Goal: Find specific fact: Find specific fact

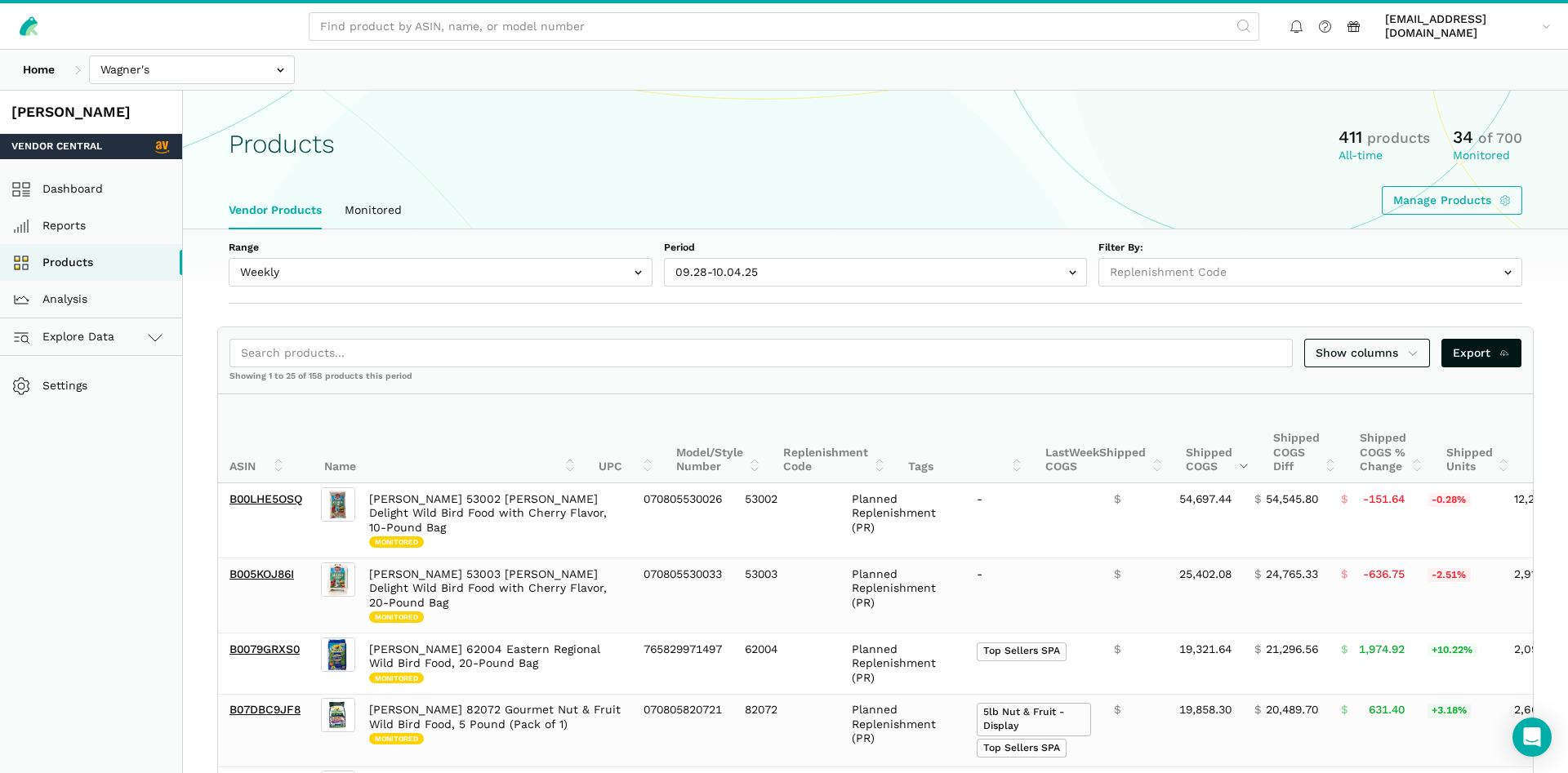
select select "Weekly"
select select
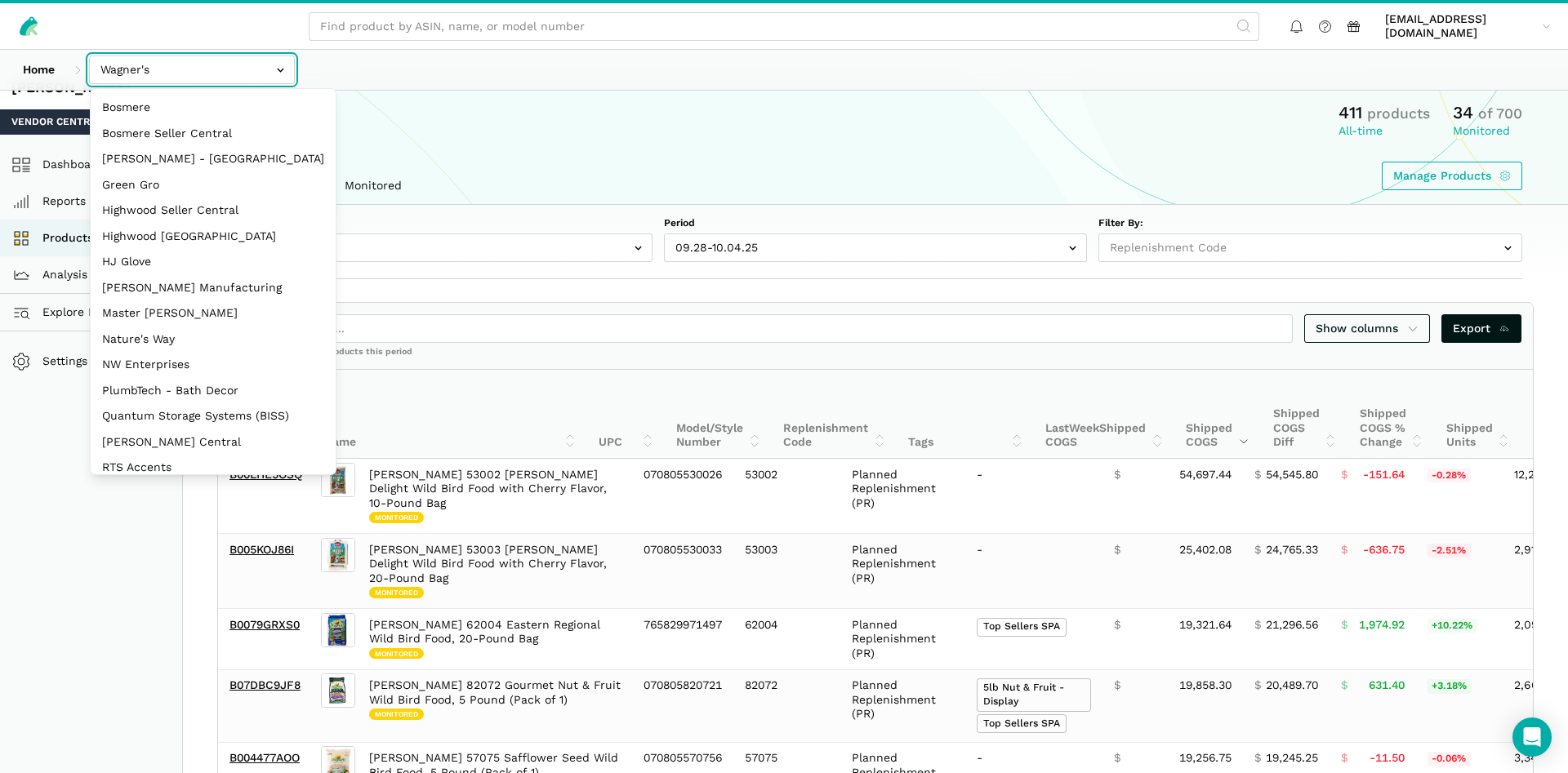
click at [130, 58] on input "text" at bounding box center [191, 69] width 206 height 28
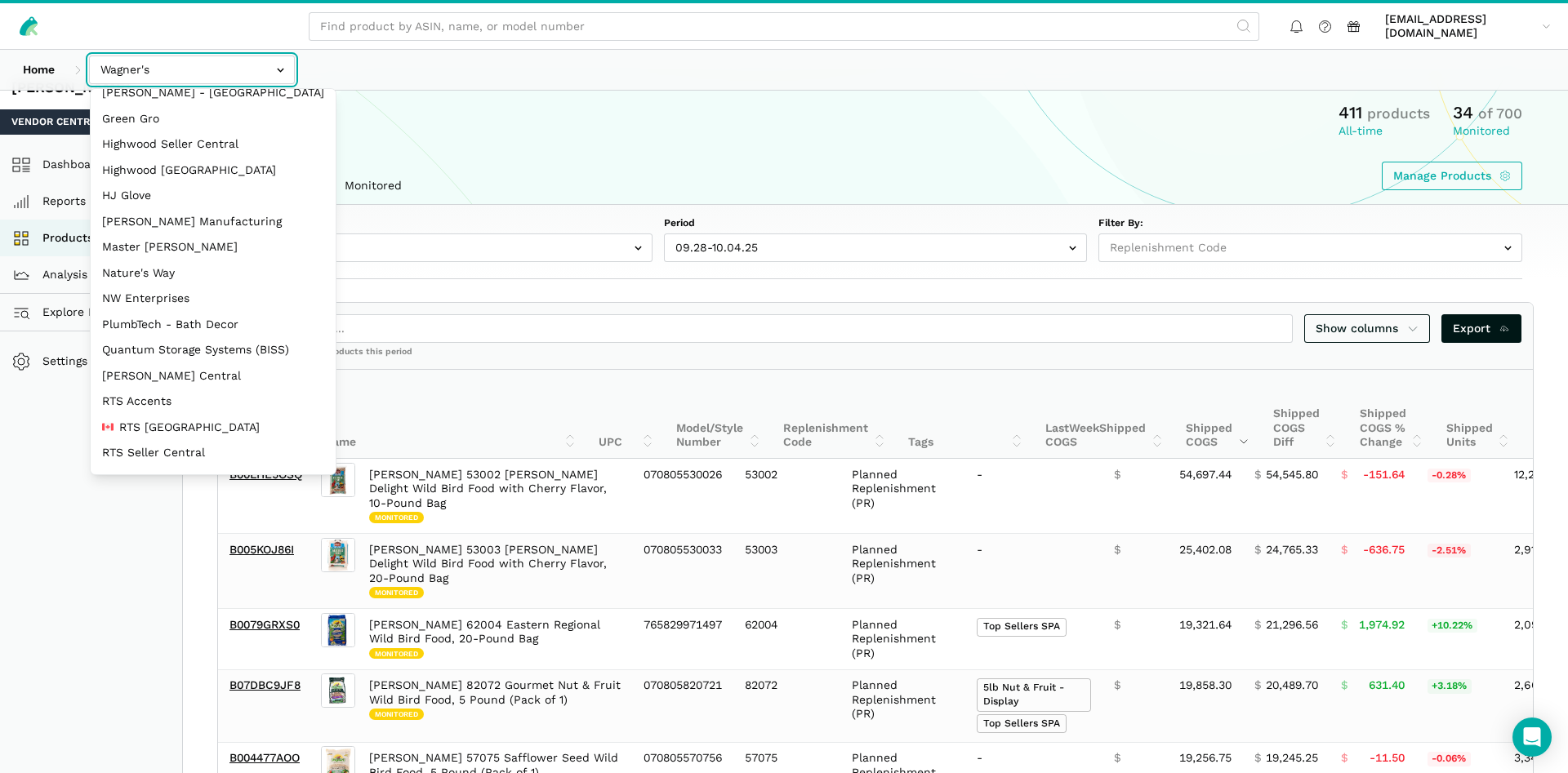
scroll to position [218, 0]
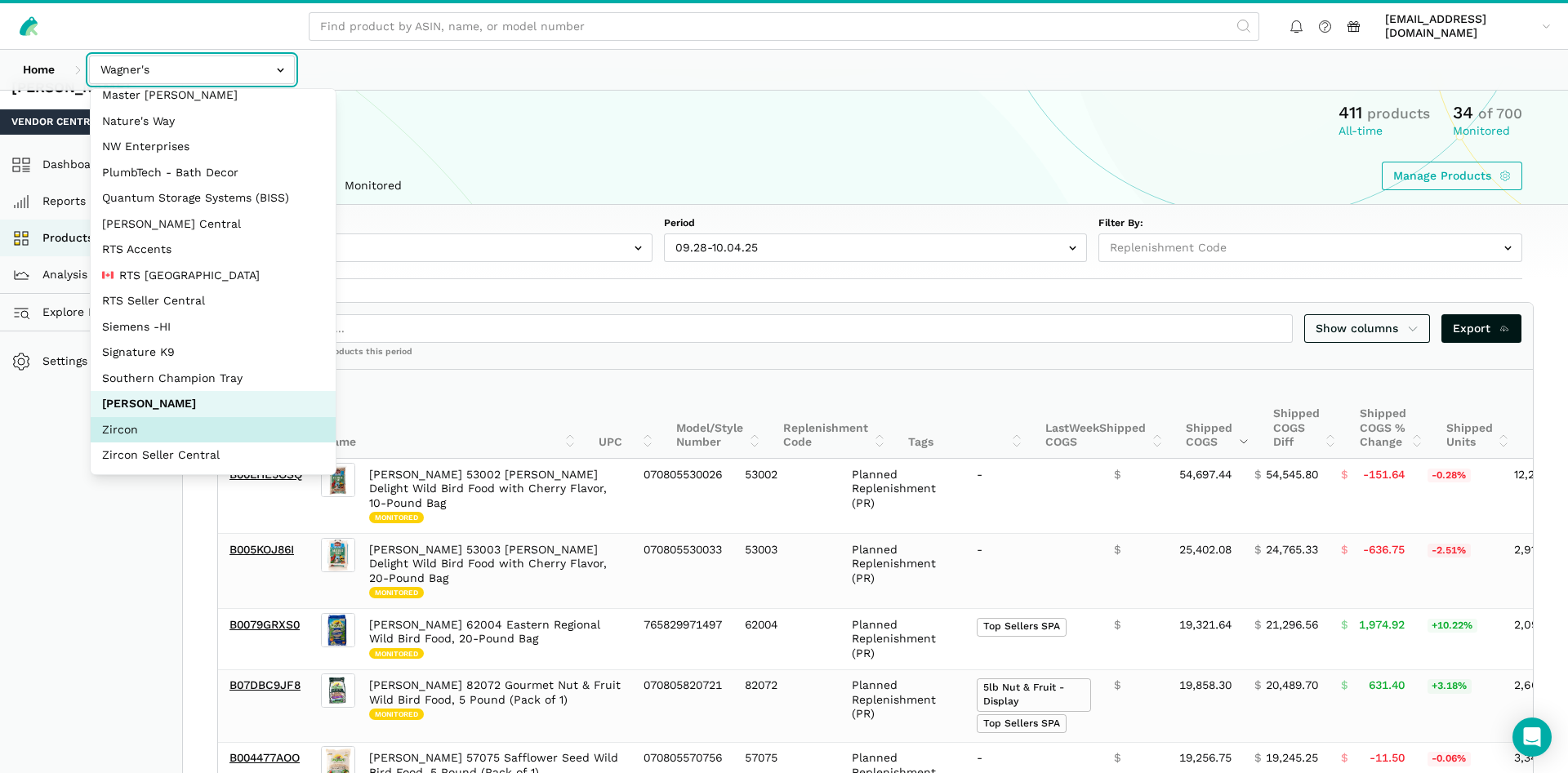
select select "DM38AQ3CPtVJ89bBDkVCzKzE"
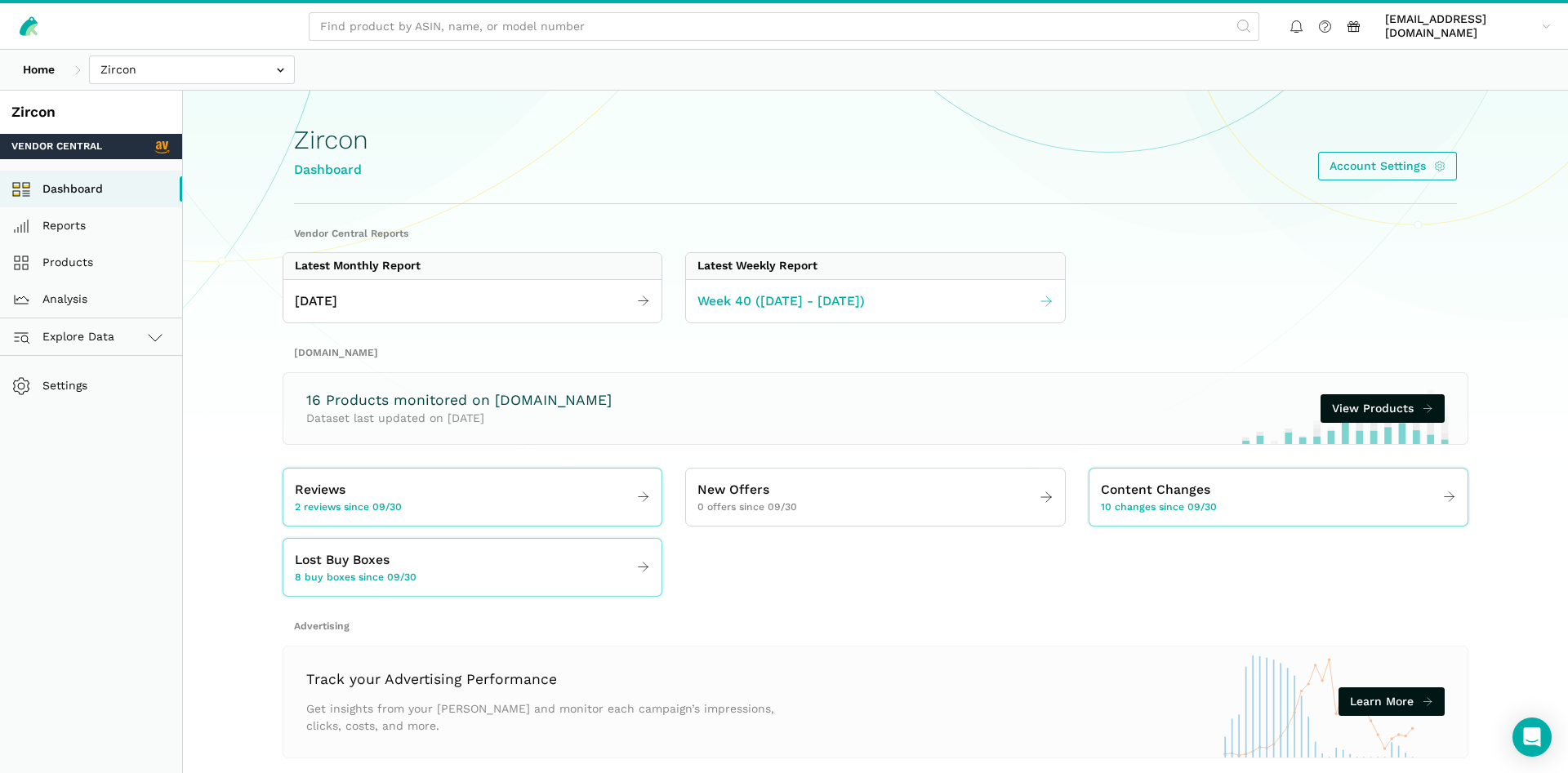
click at [728, 302] on span "Week 40 (09.28 - 10.04.25)" at bounding box center [781, 302] width 167 height 21
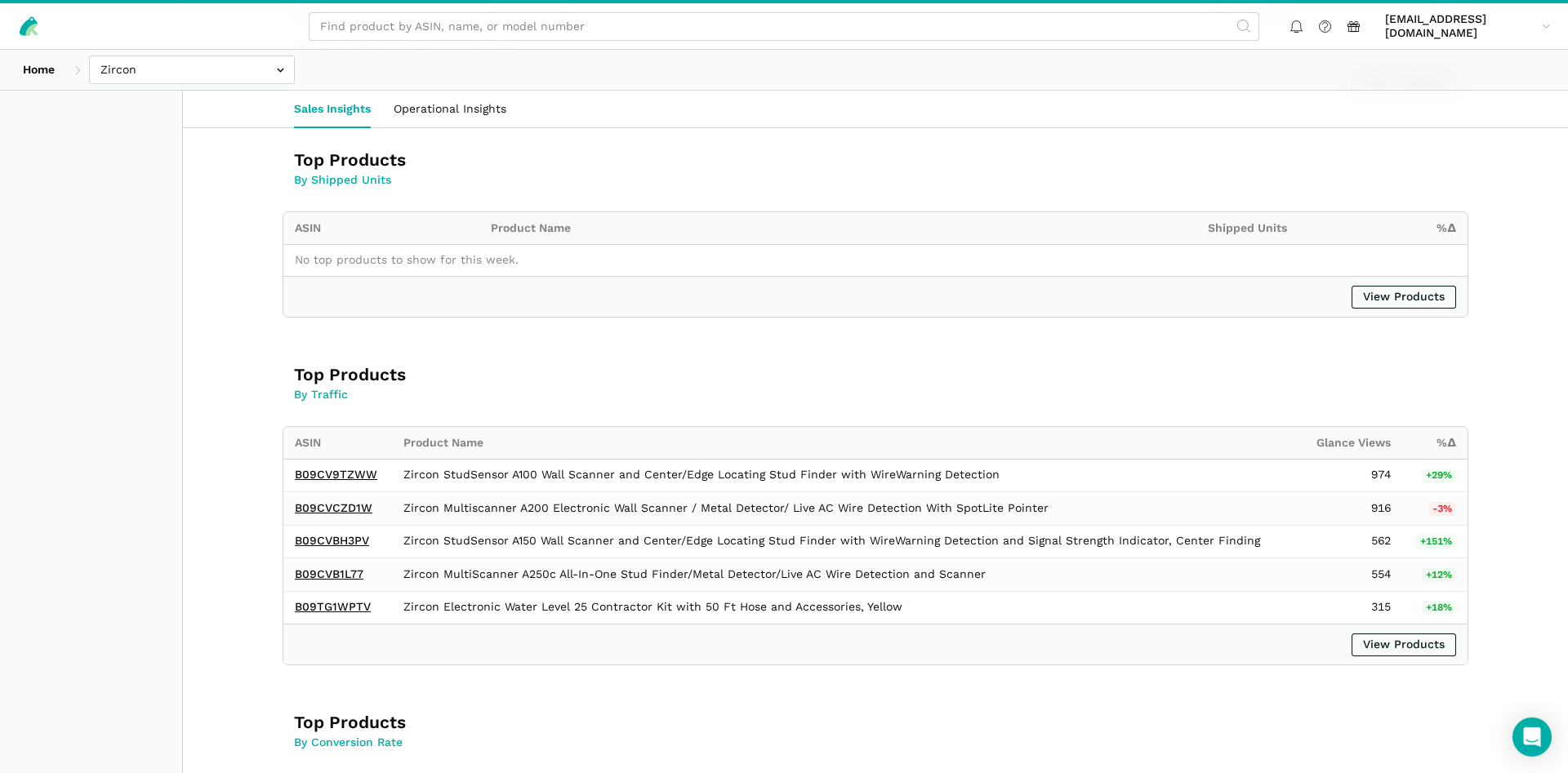
scroll to position [976, 0]
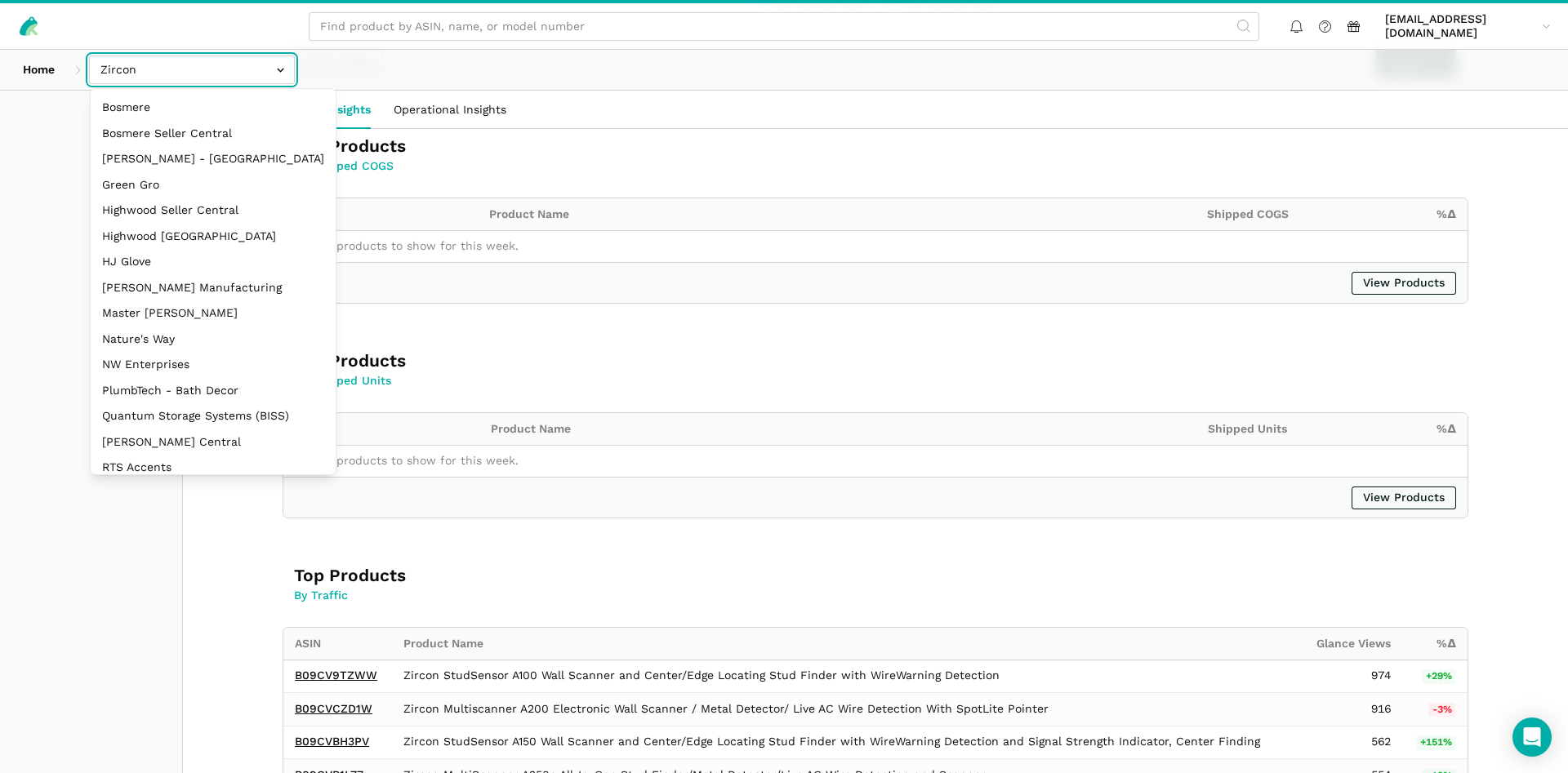
click at [141, 74] on input "text" at bounding box center [191, 69] width 206 height 28
click at [32, 25] on icon at bounding box center [31, 30] width 12 height 12
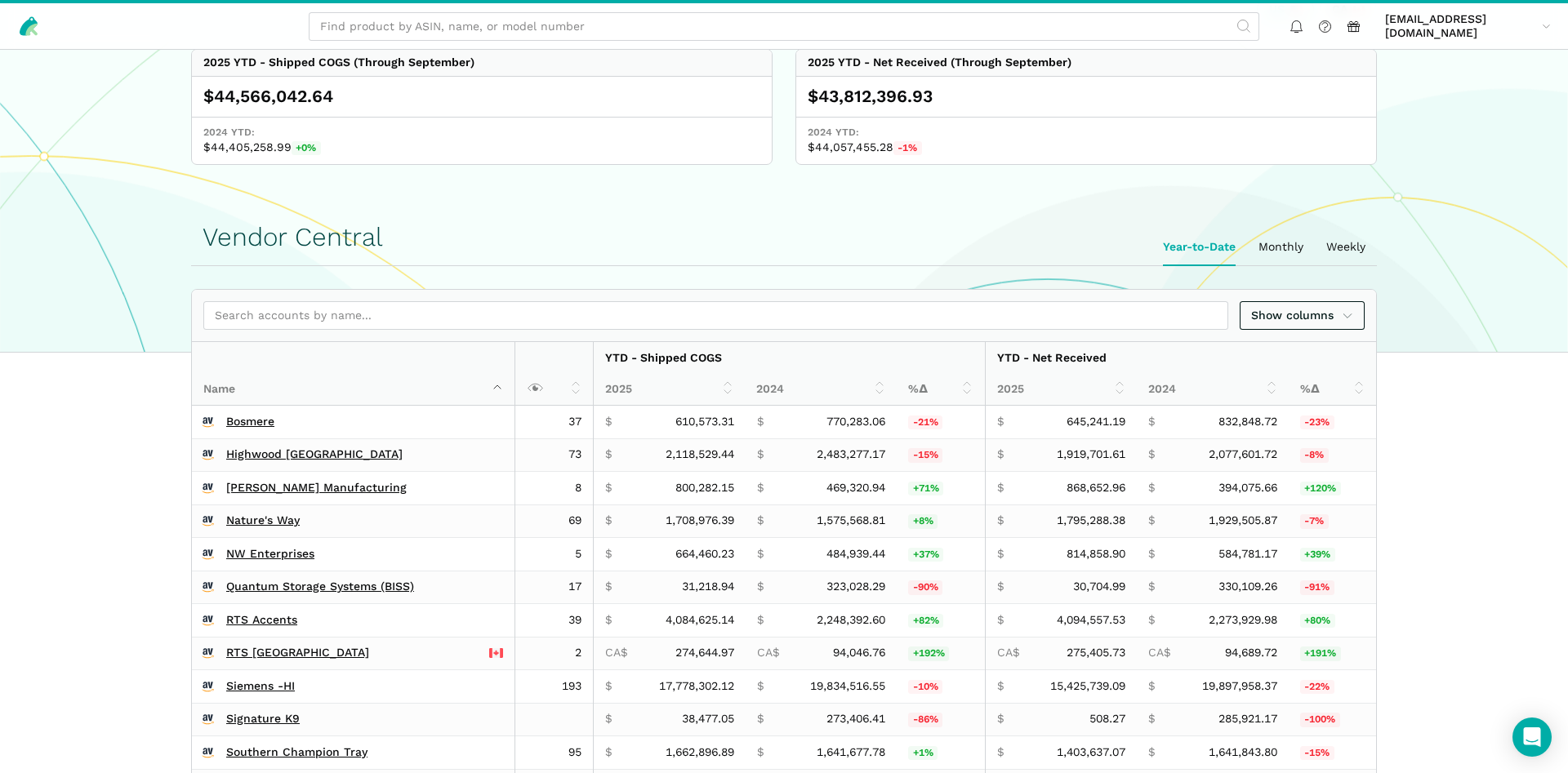
scroll to position [474, 0]
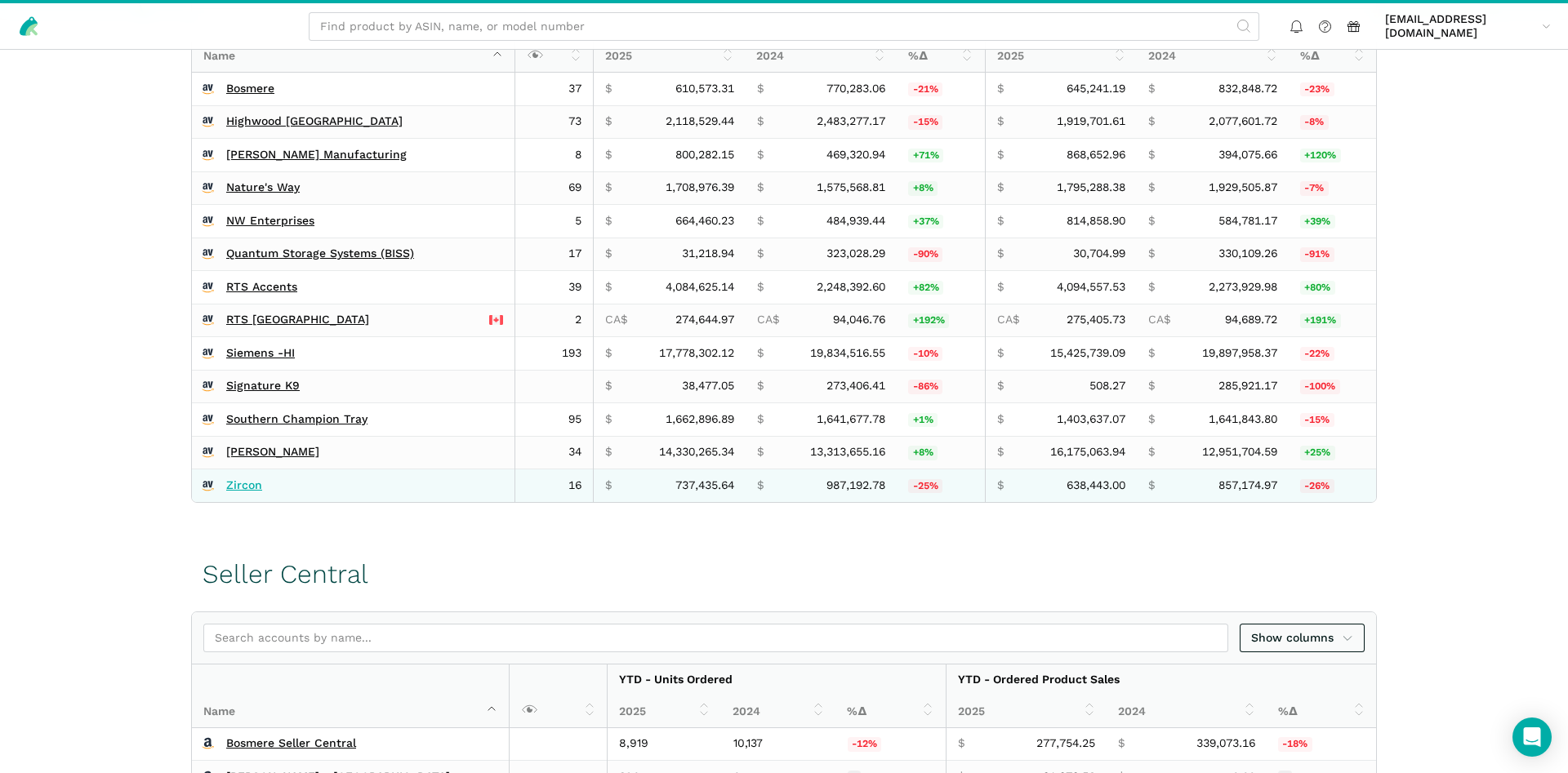
click at [239, 485] on link "Zircon" at bounding box center [245, 485] width 36 height 15
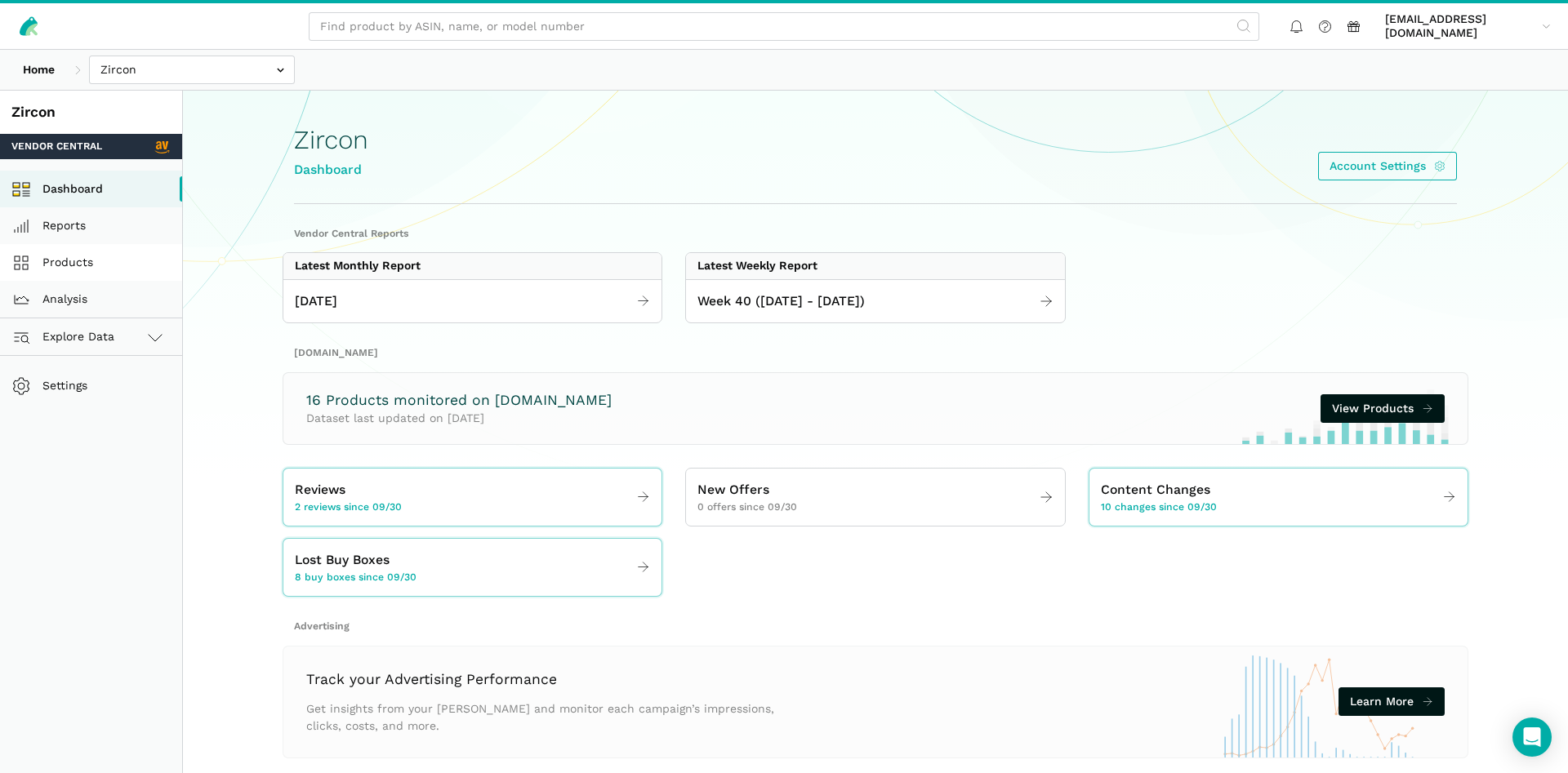
click at [61, 269] on link "Products" at bounding box center [90, 263] width 182 height 37
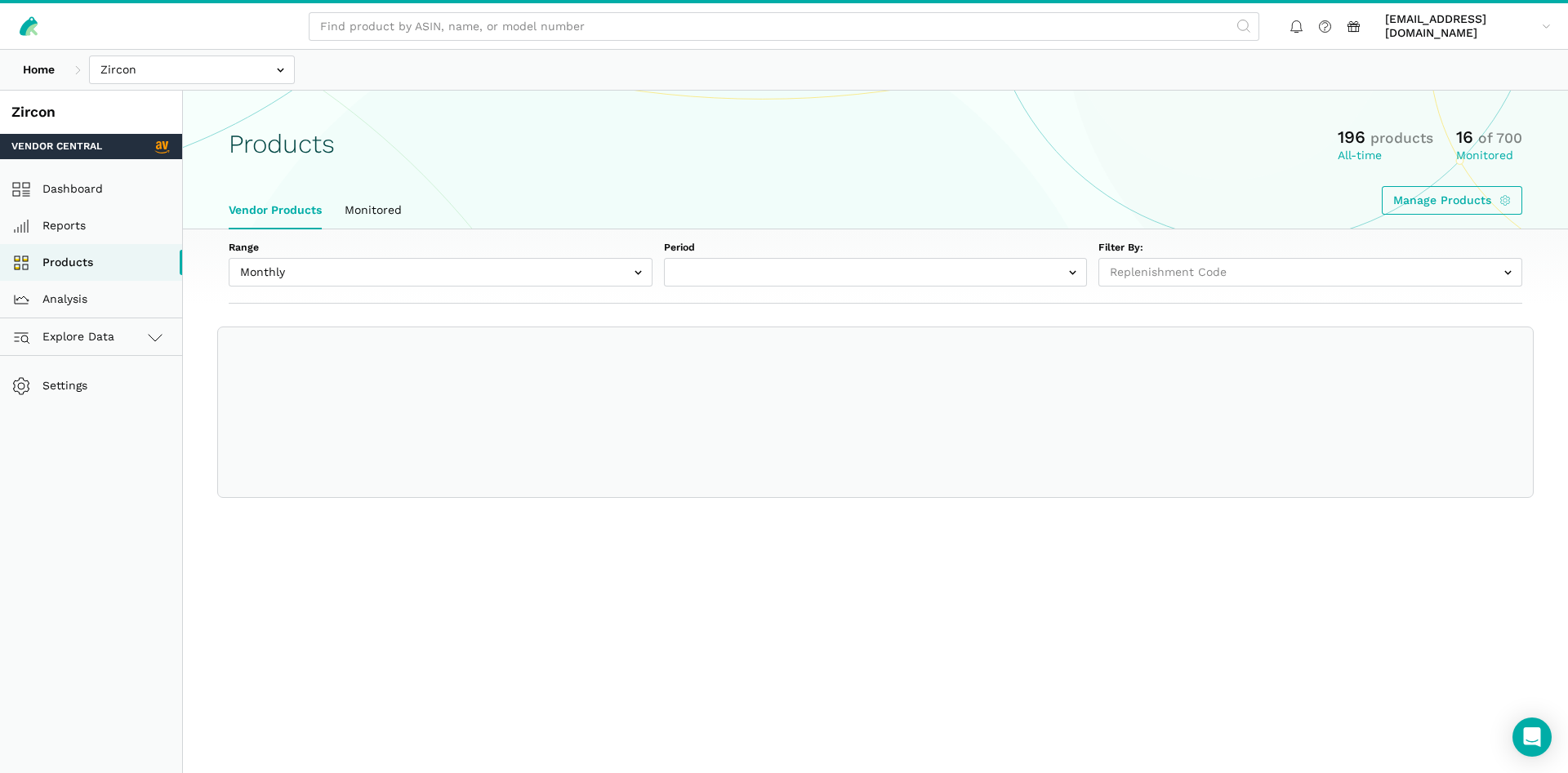
select select
select select "Monthly|[DATE]"
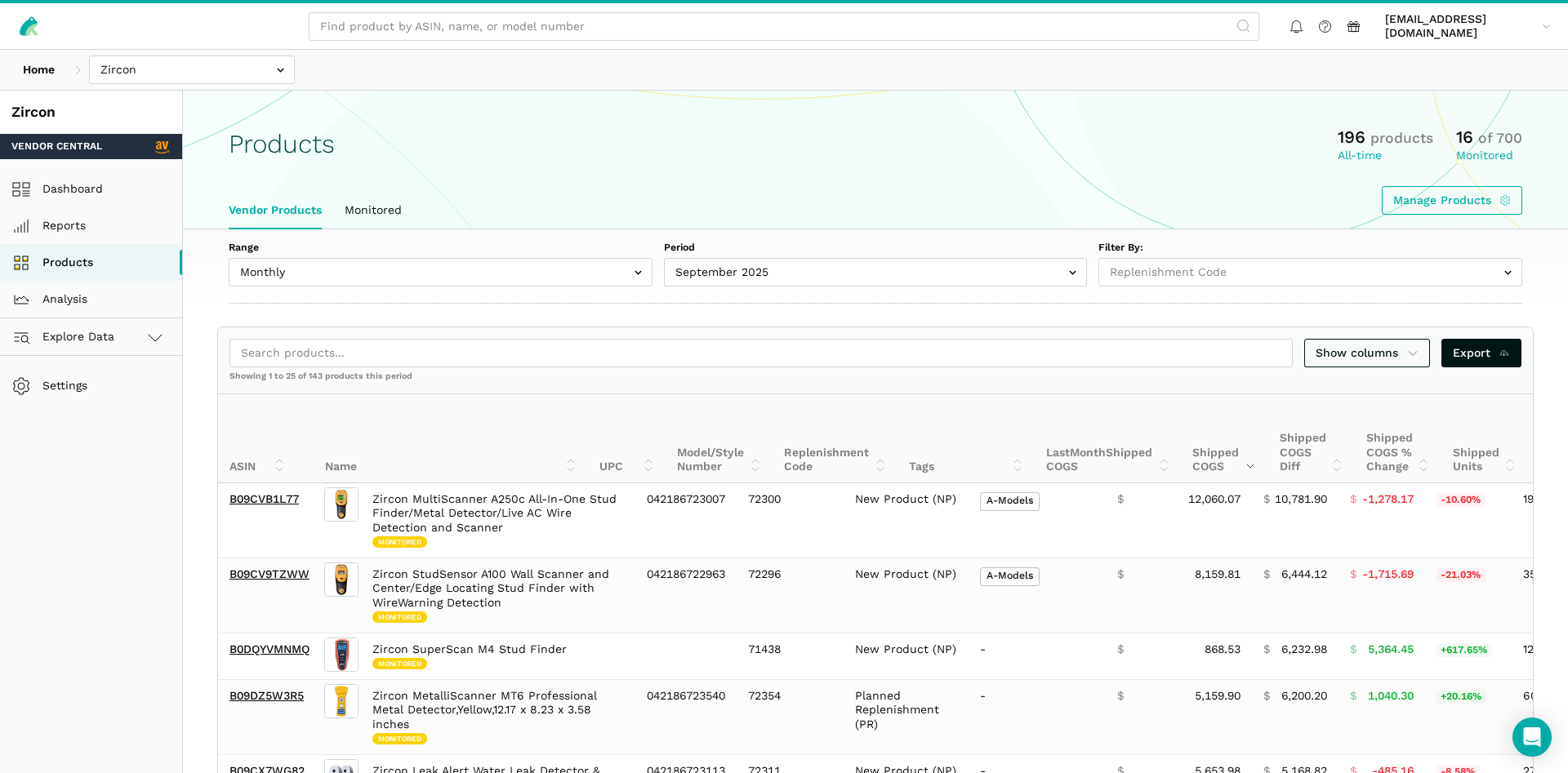
click at [316, 287] on div "Range Monthly Weekly Period September 2025 August 2025 July 2025 June 2025 May …" at bounding box center [875, 267] width 1385 height 74
click at [311, 275] on input "text" at bounding box center [441, 272] width 424 height 28
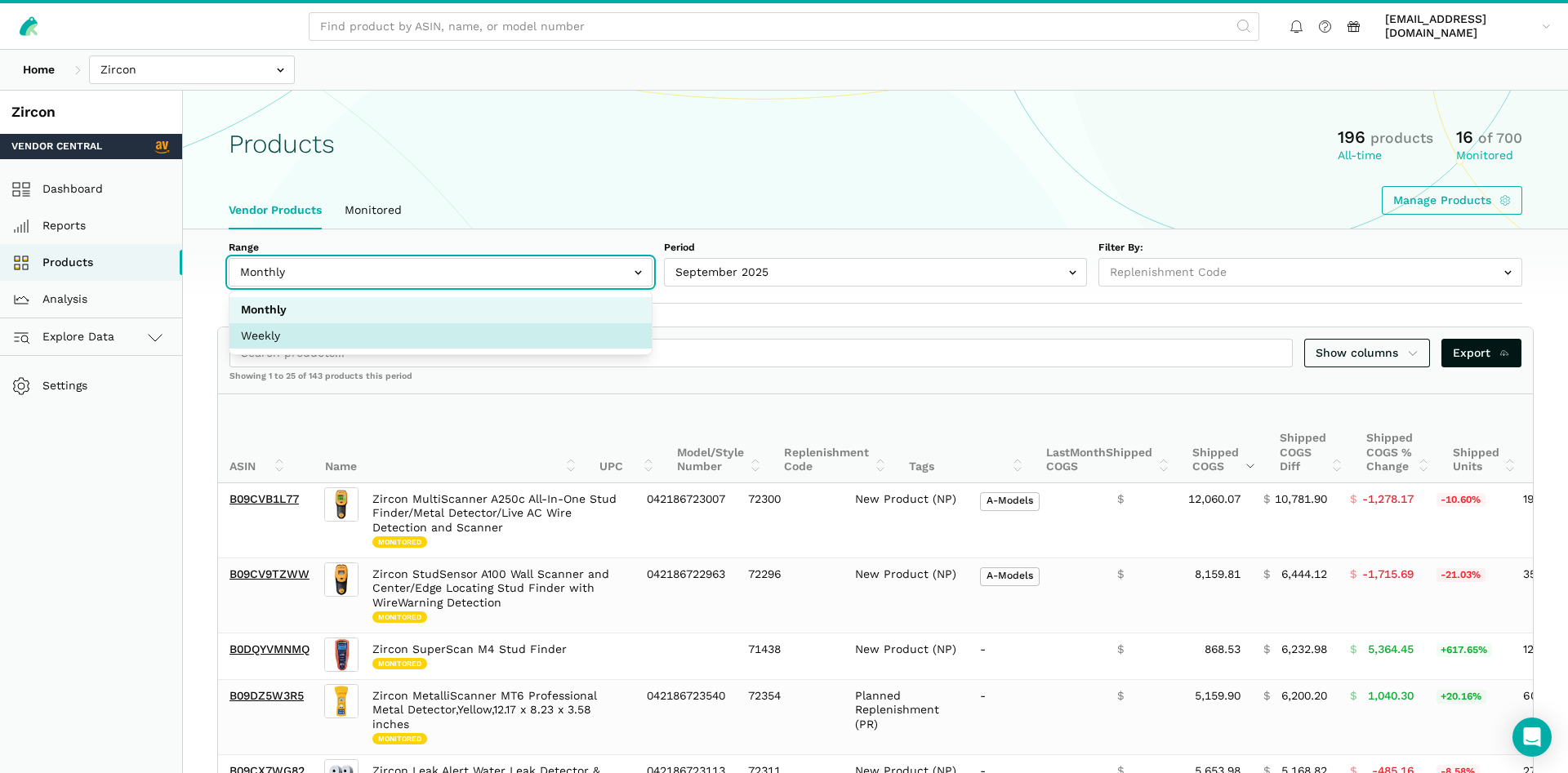
select select "Weekly"
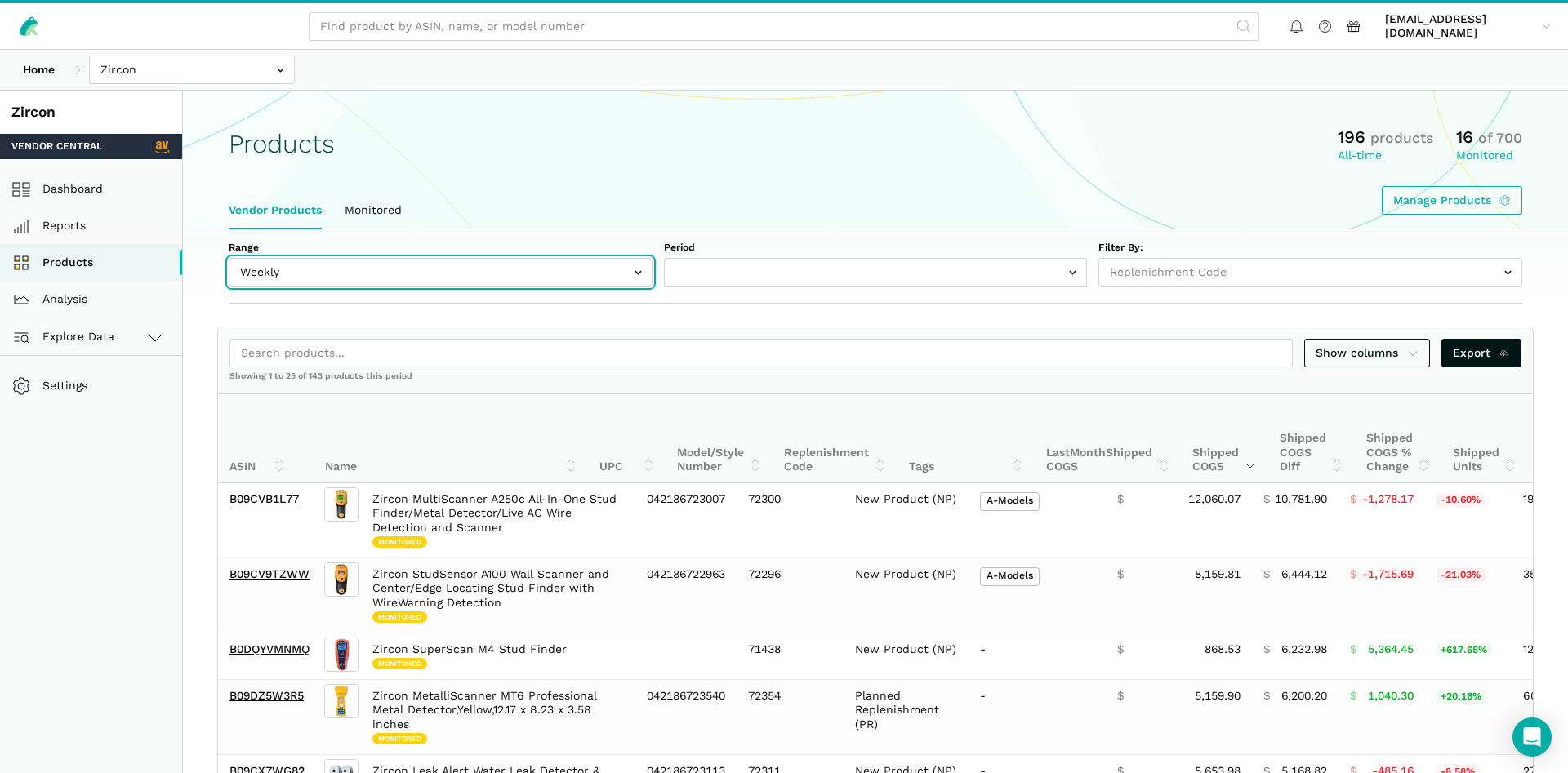
select select "Weekly|2025-09-28"
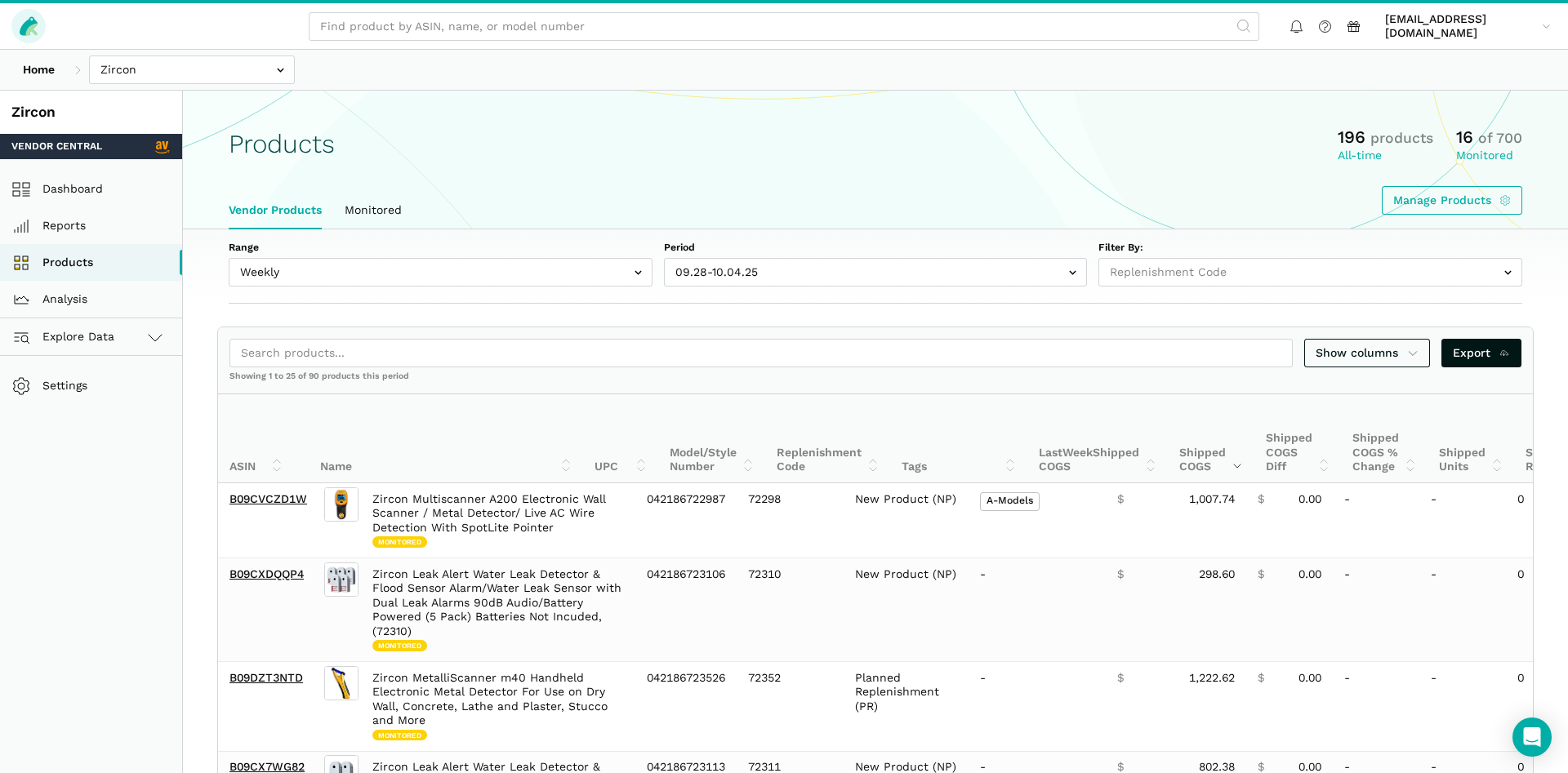
click at [33, 15] on icon at bounding box center [28, 26] width 23 height 23
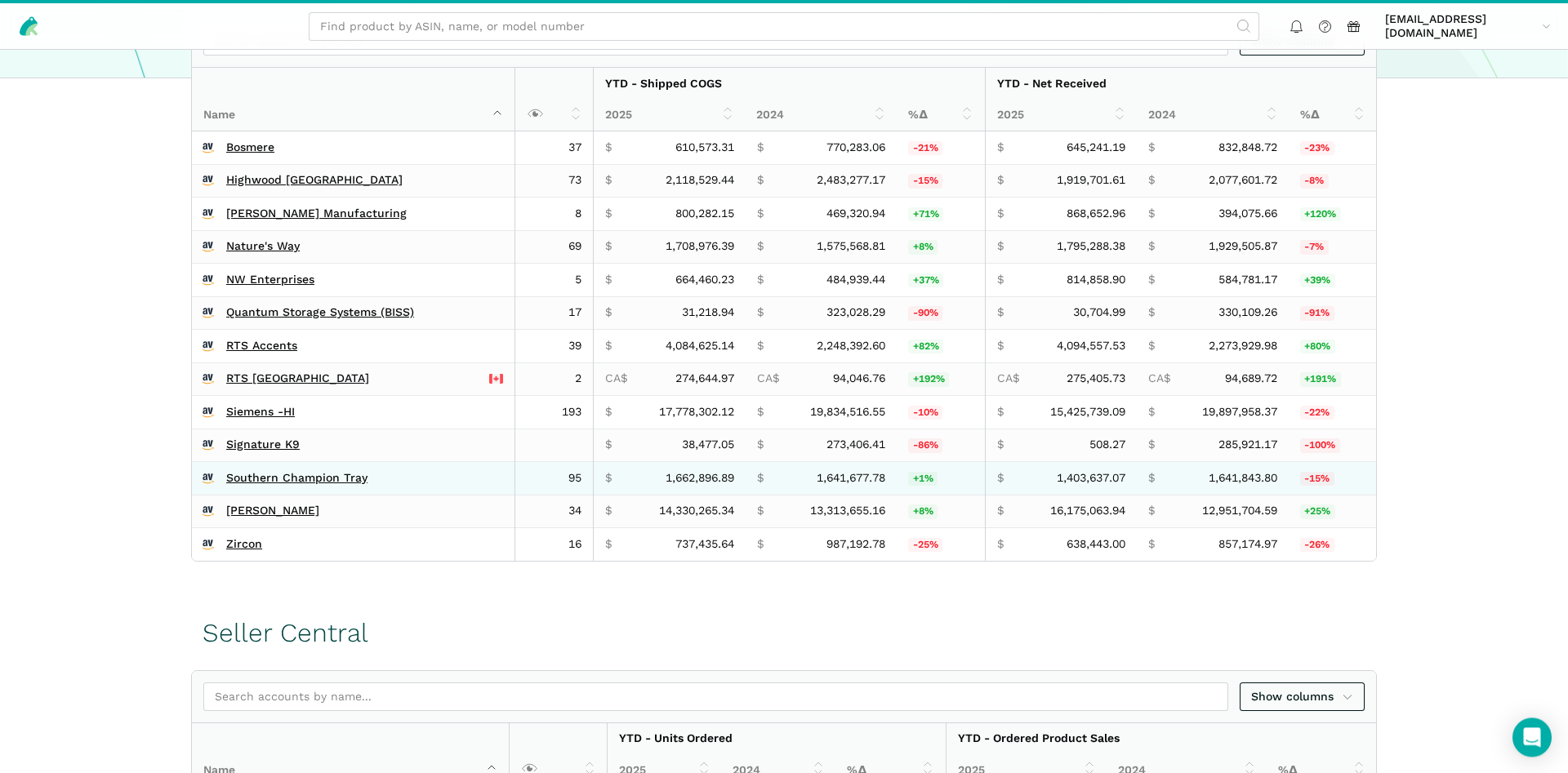
scroll to position [417, 0]
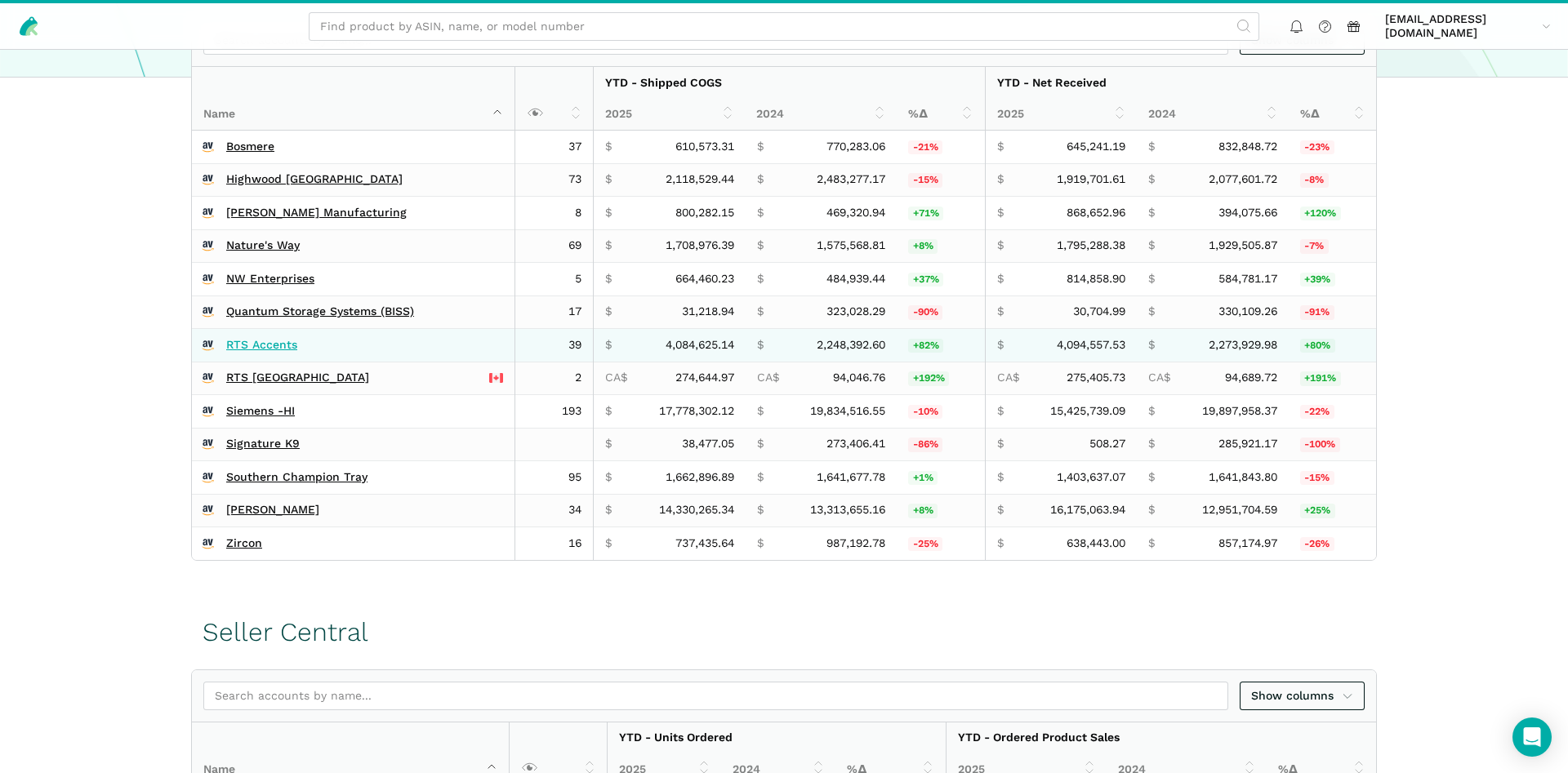
click at [252, 339] on link "RTS Accents" at bounding box center [262, 345] width 71 height 15
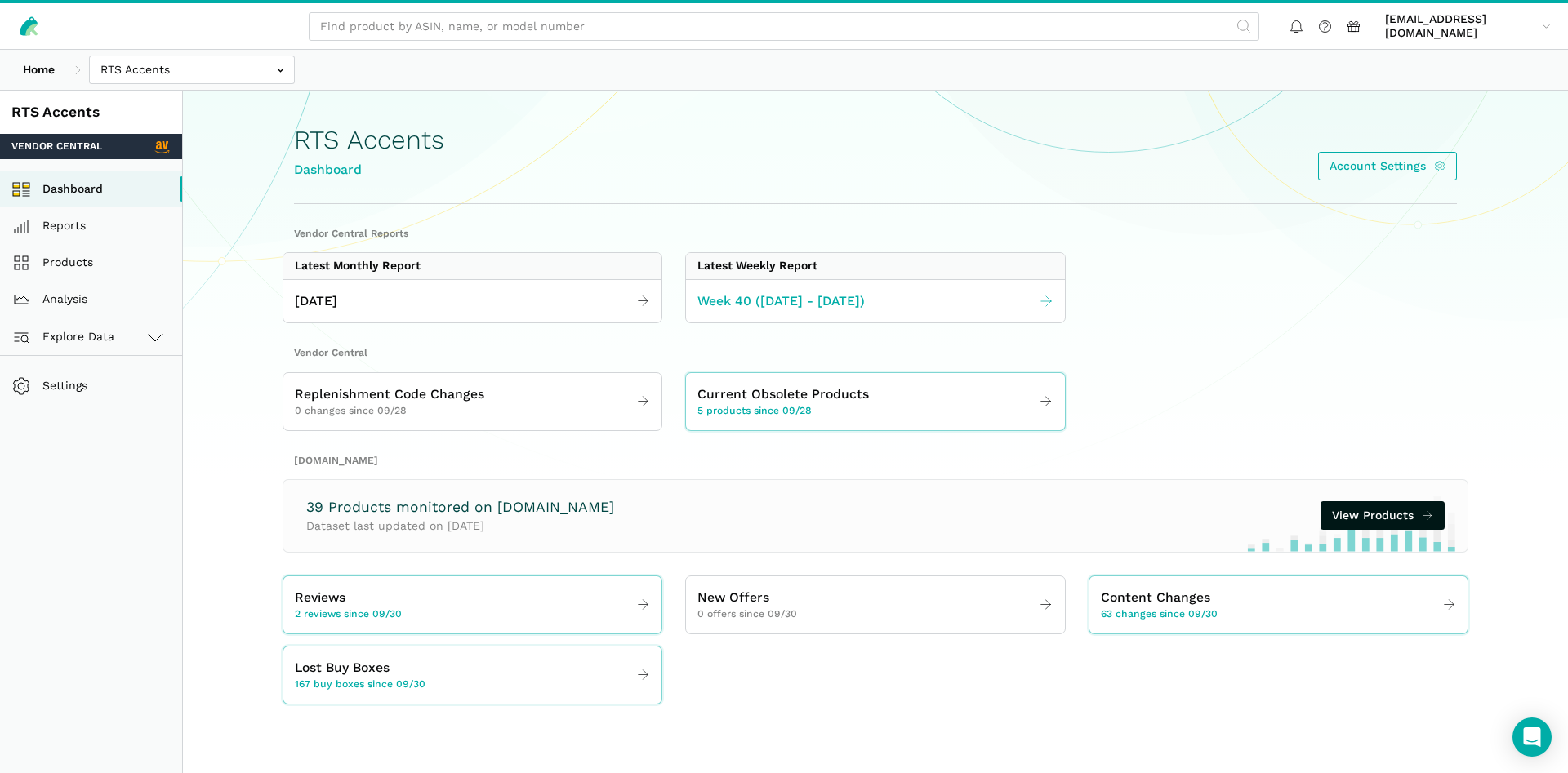
click at [788, 305] on span "Week 40 ([DATE] - [DATE])" at bounding box center [781, 302] width 167 height 21
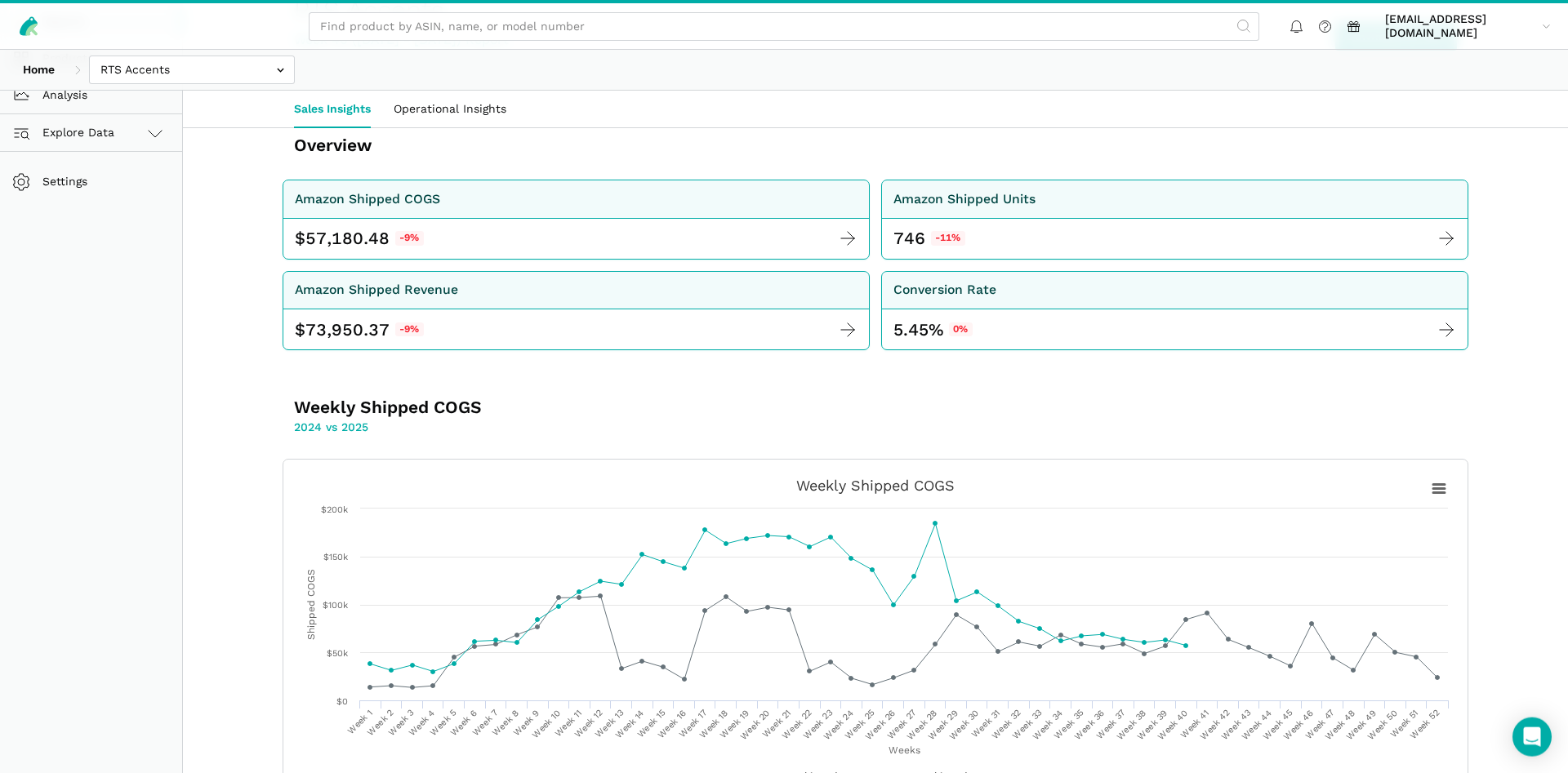
scroll to position [250, 0]
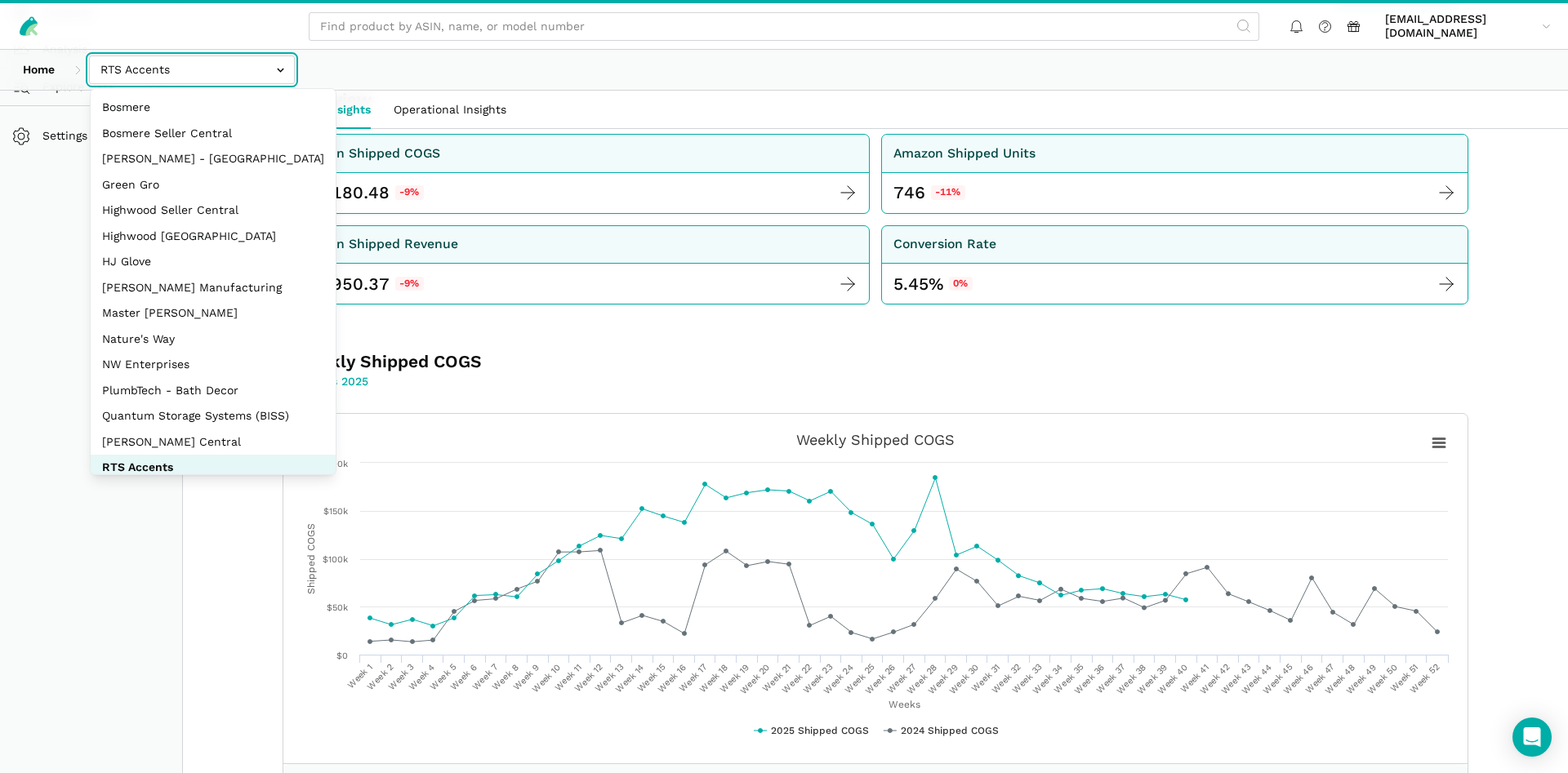
click at [144, 71] on input "text" at bounding box center [191, 69] width 206 height 28
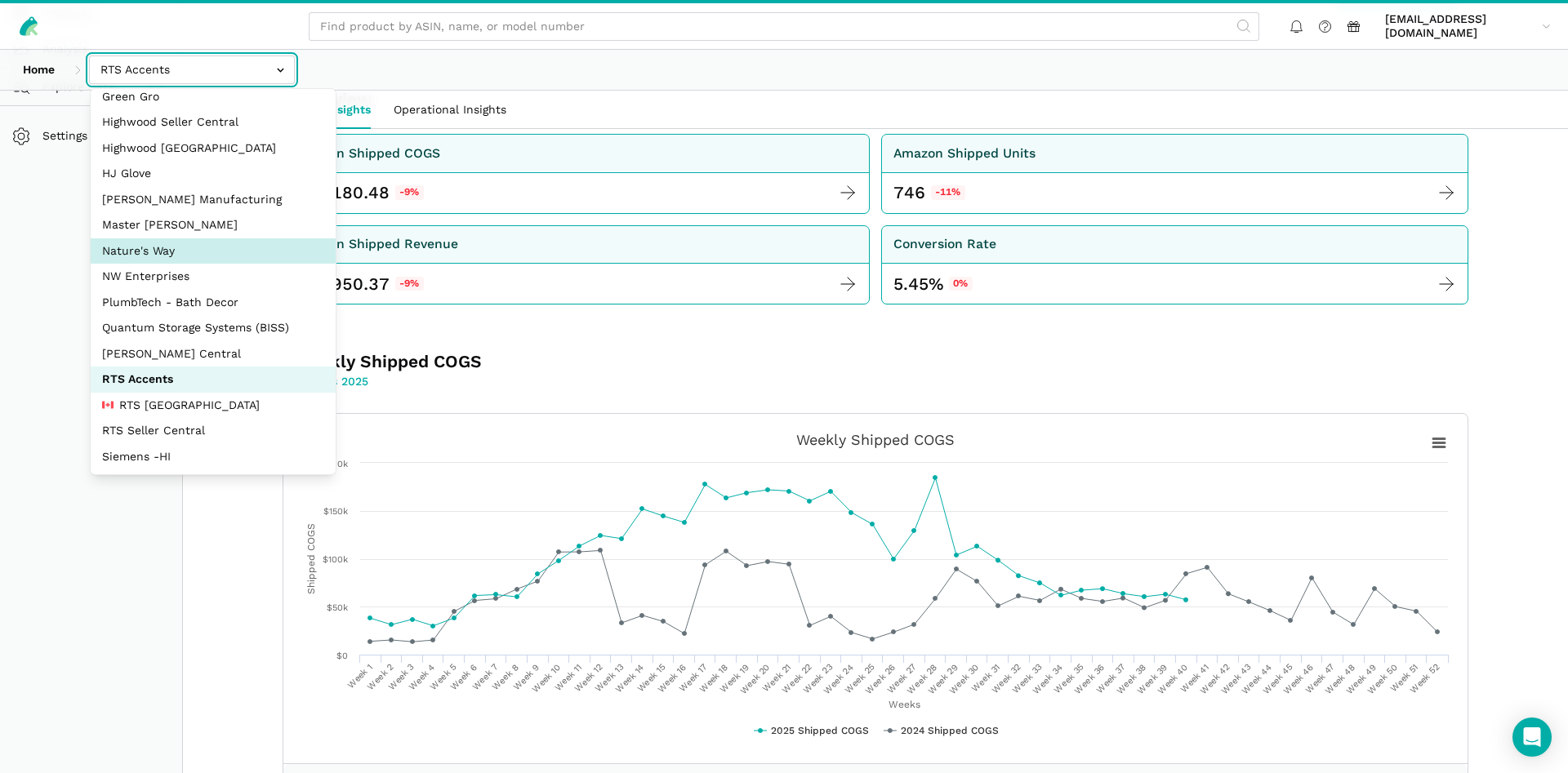
scroll to position [157, 0]
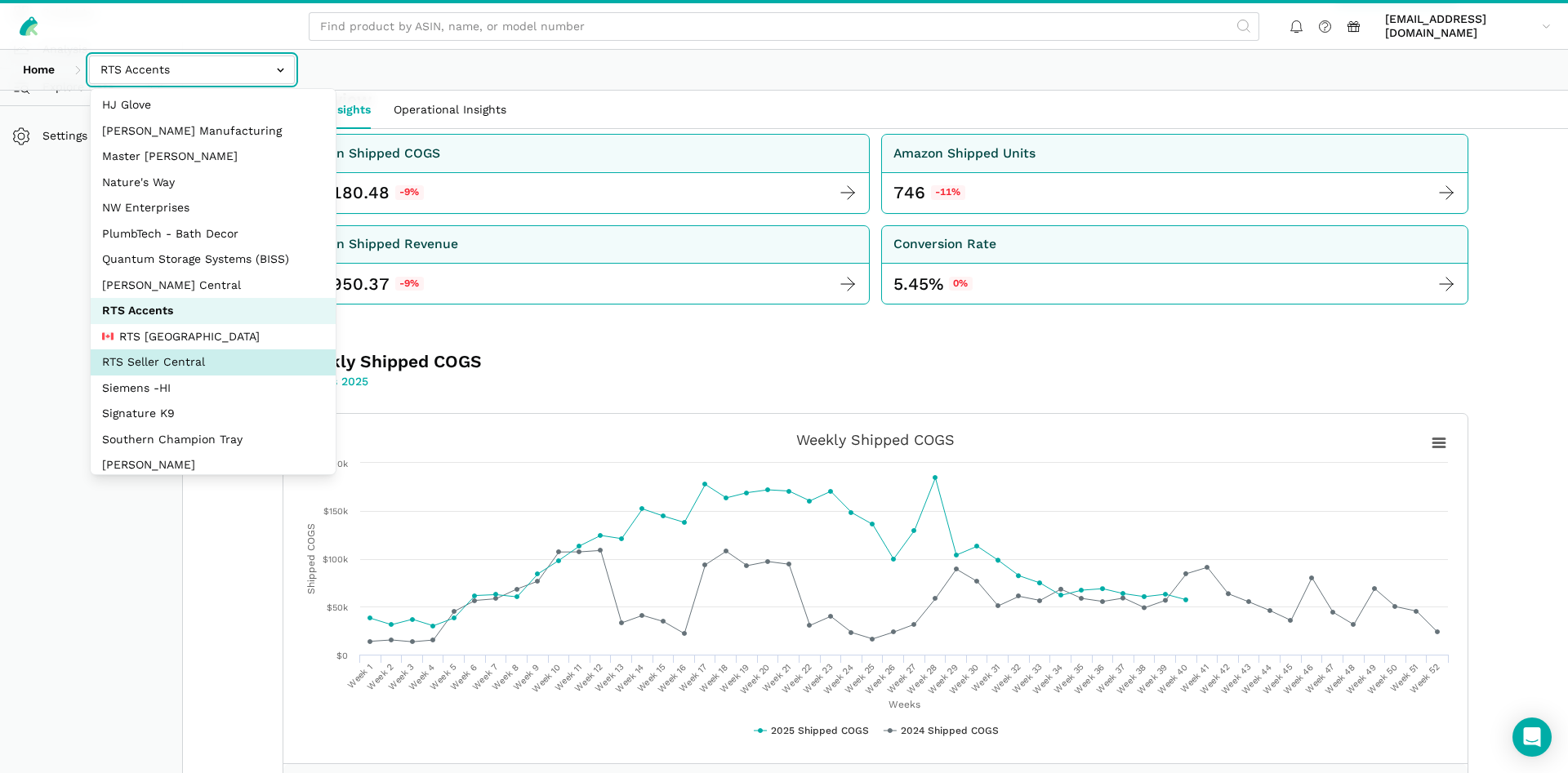
select select "DYdfgEtk9xdbXk9WgFd319bF"
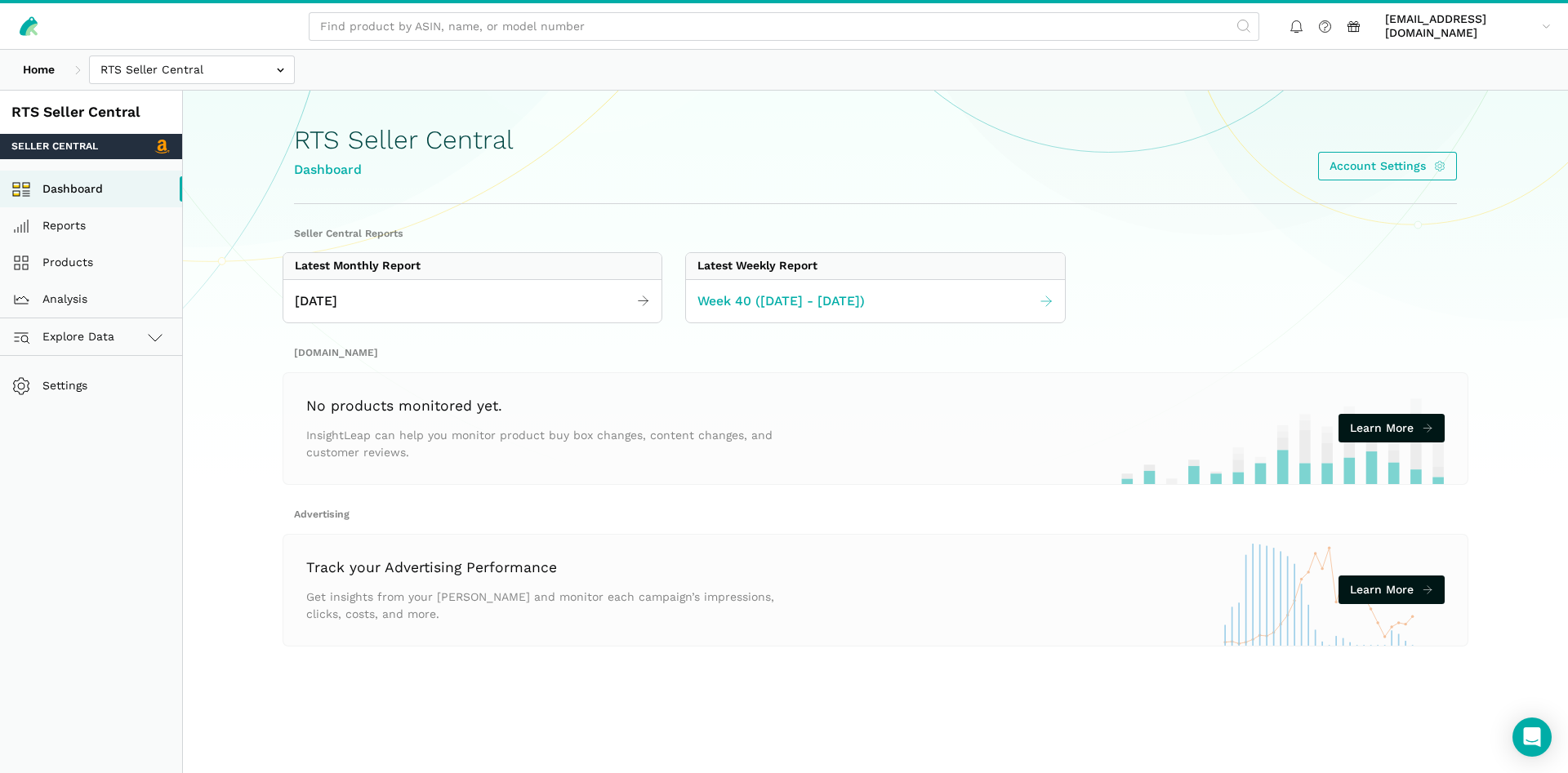
click at [882, 315] on link "Week 40 ([DATE] - [DATE])" at bounding box center [875, 301] width 378 height 32
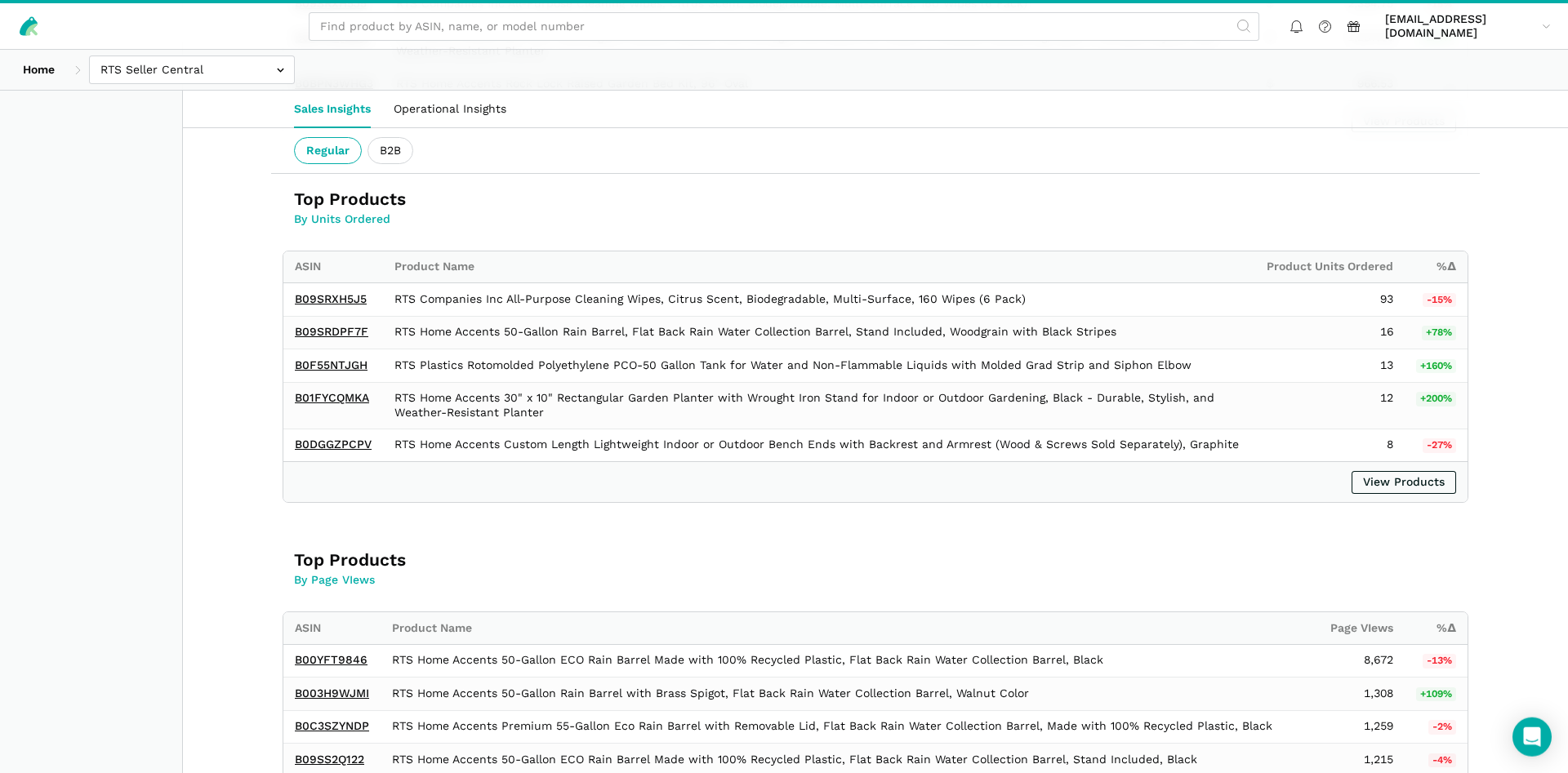
scroll to position [1062, 0]
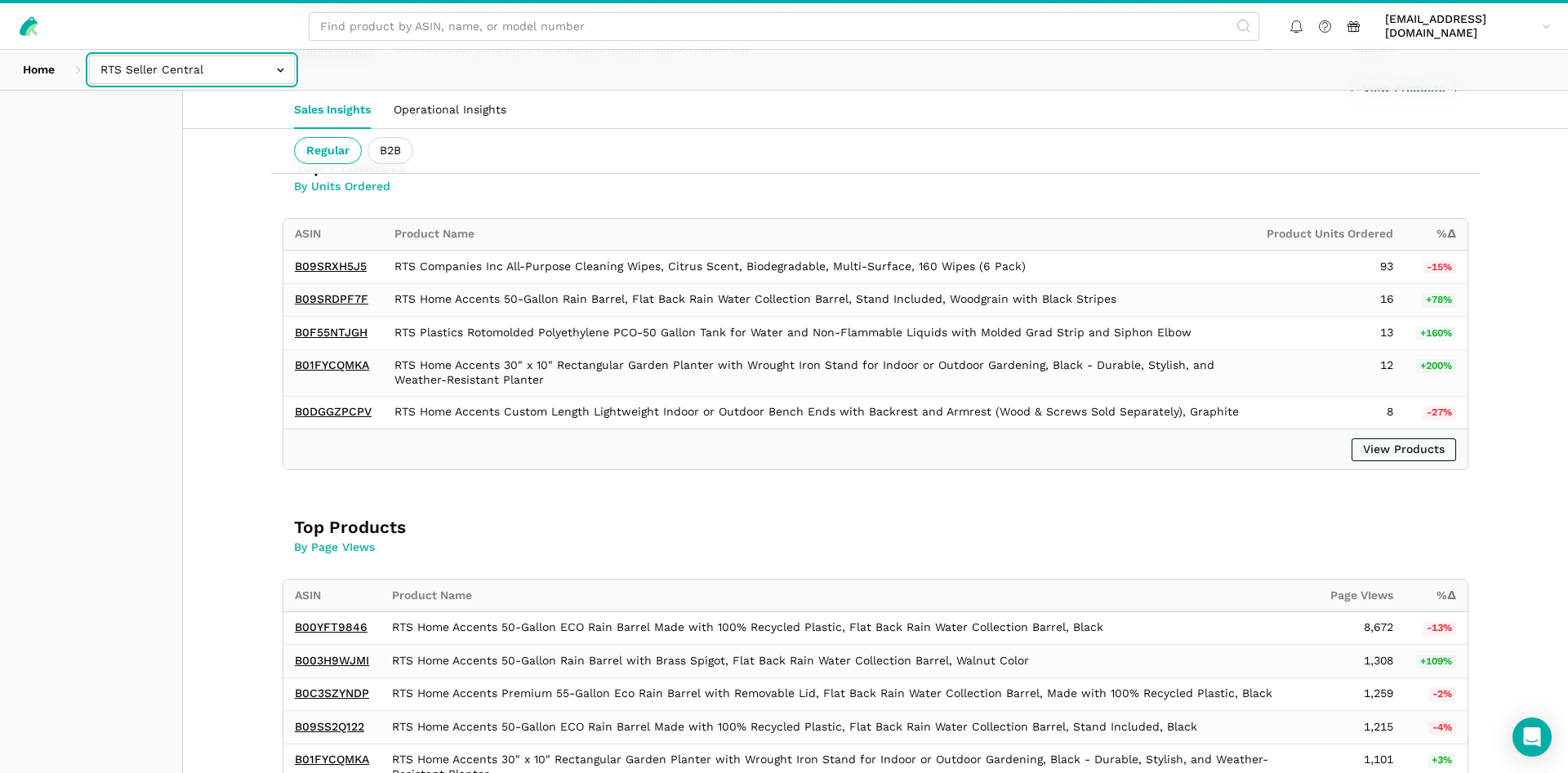
click at [152, 55] on input "text" at bounding box center [191, 69] width 206 height 28
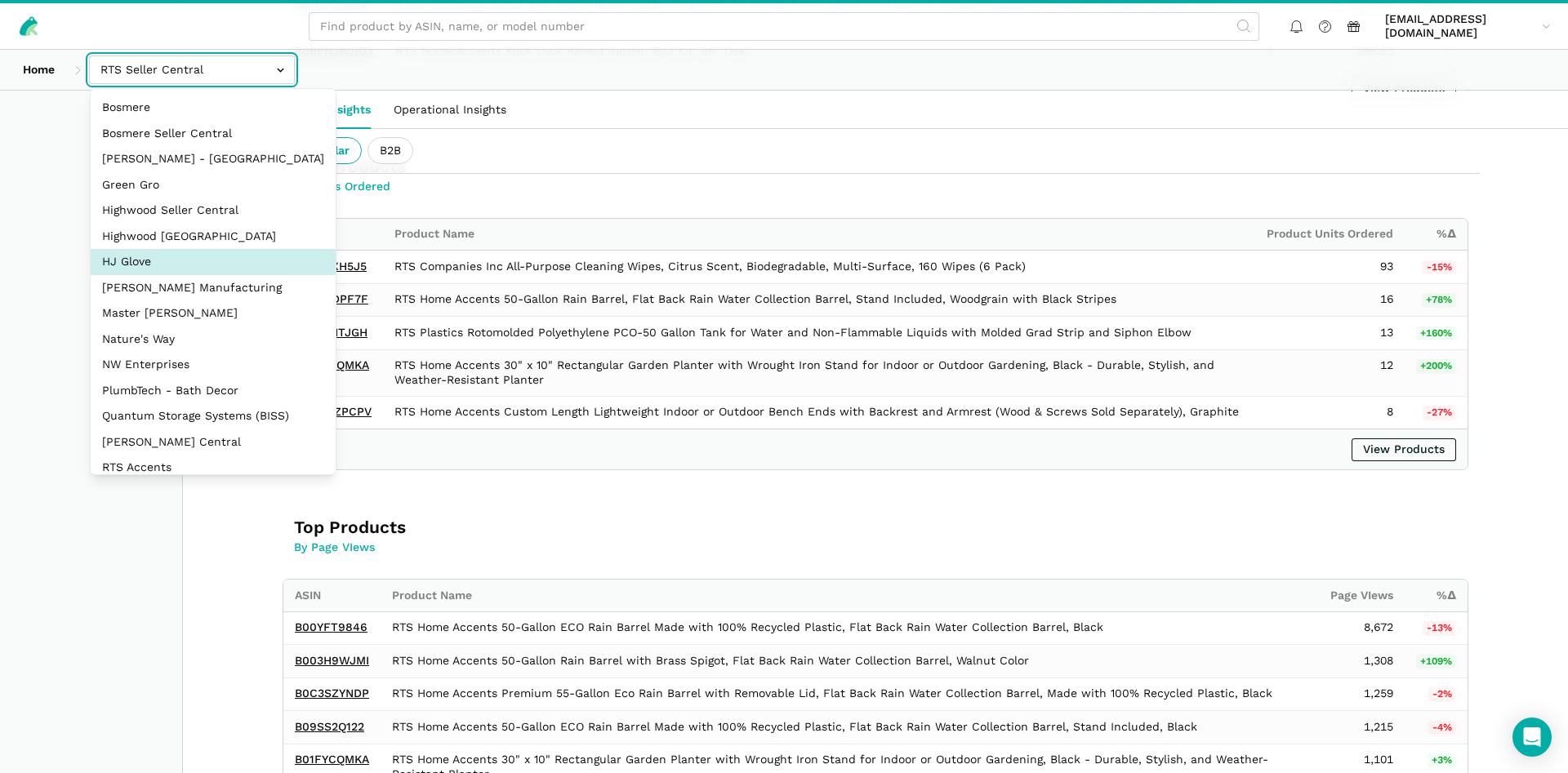
scroll to position [78, 0]
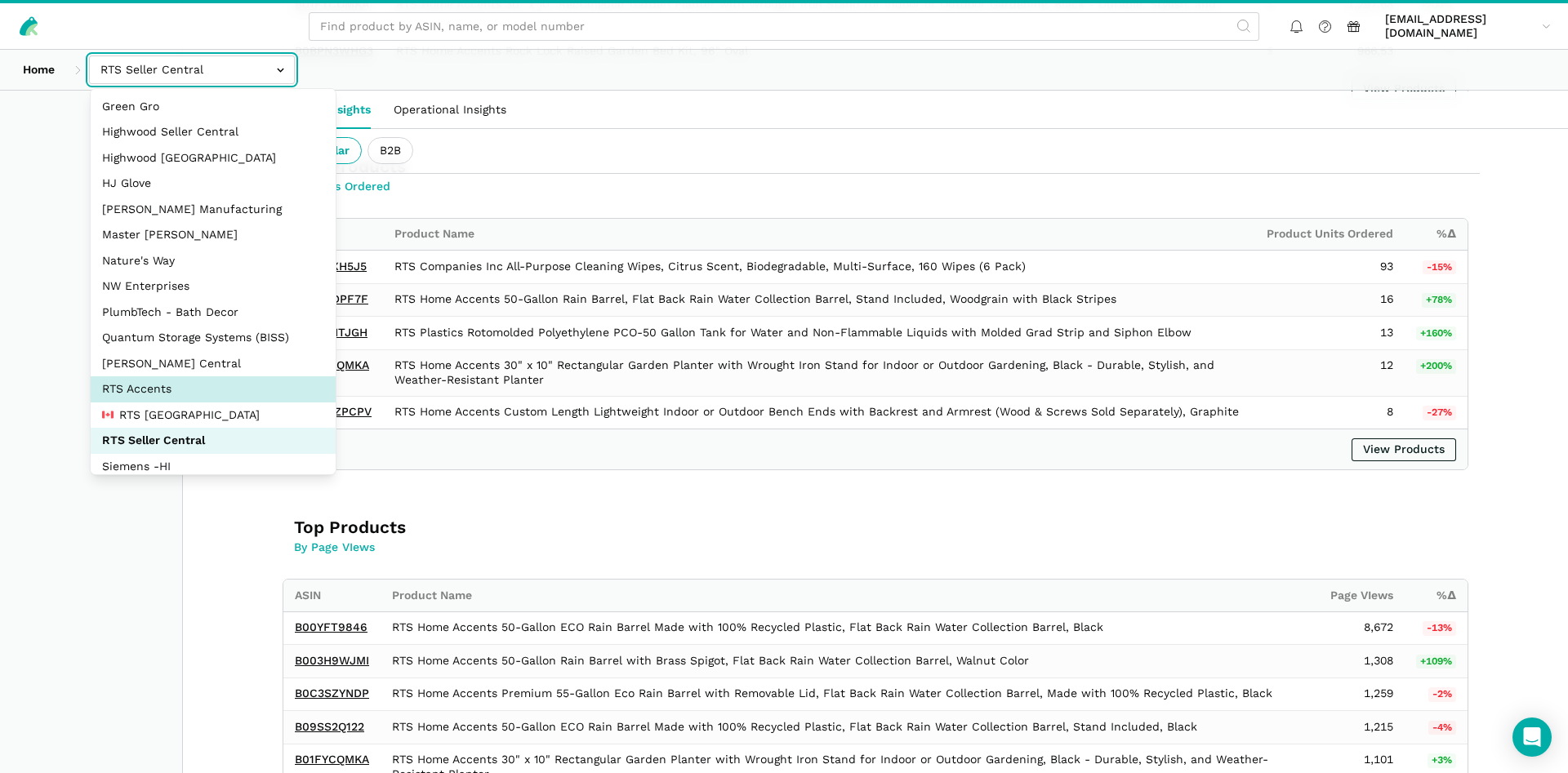
select select "DPHNLGULfjdmZCda3GrCfans"
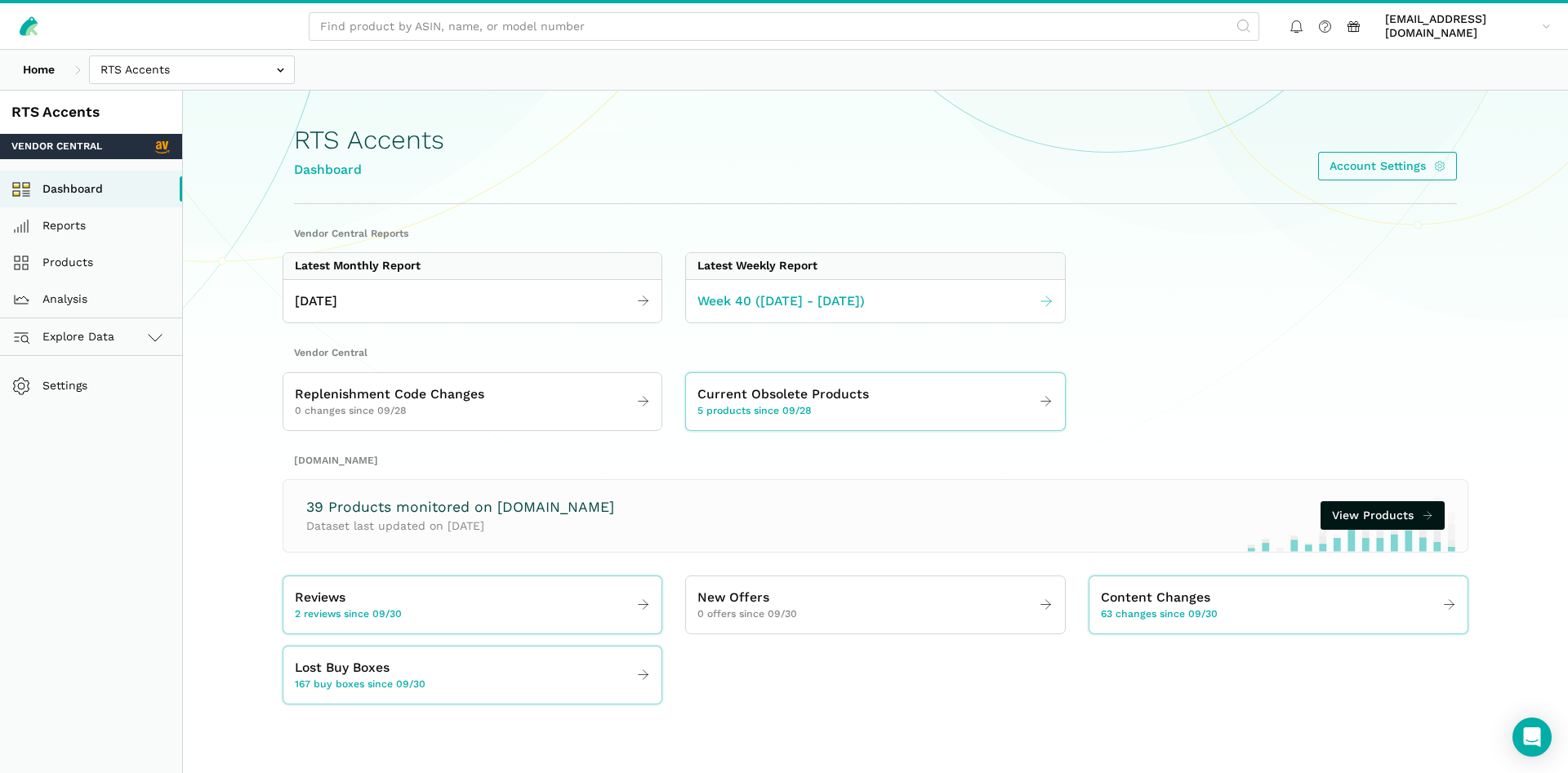
click at [817, 302] on span "Week 40 ([DATE] - [DATE])" at bounding box center [781, 302] width 167 height 21
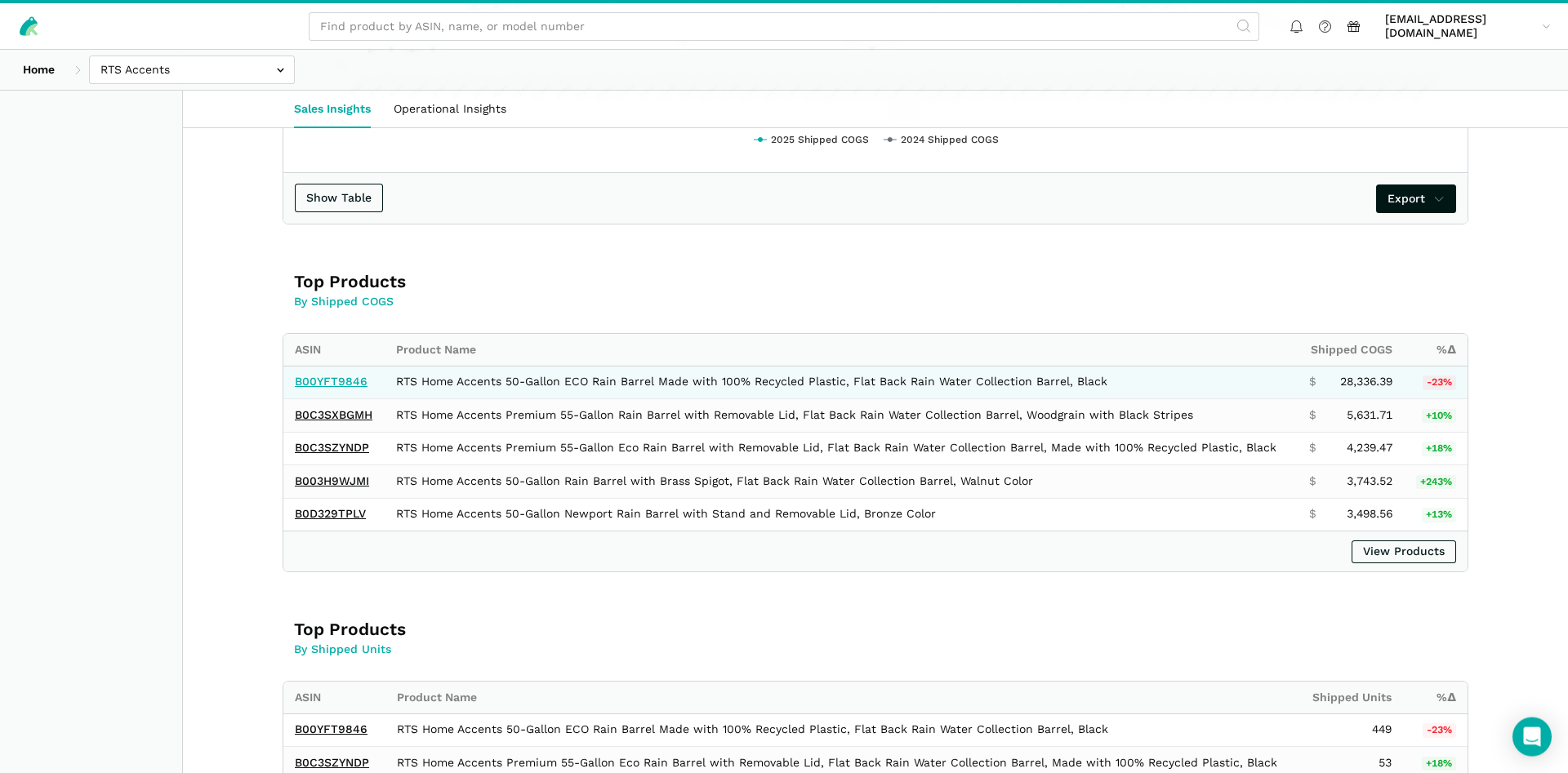
scroll to position [832, 0]
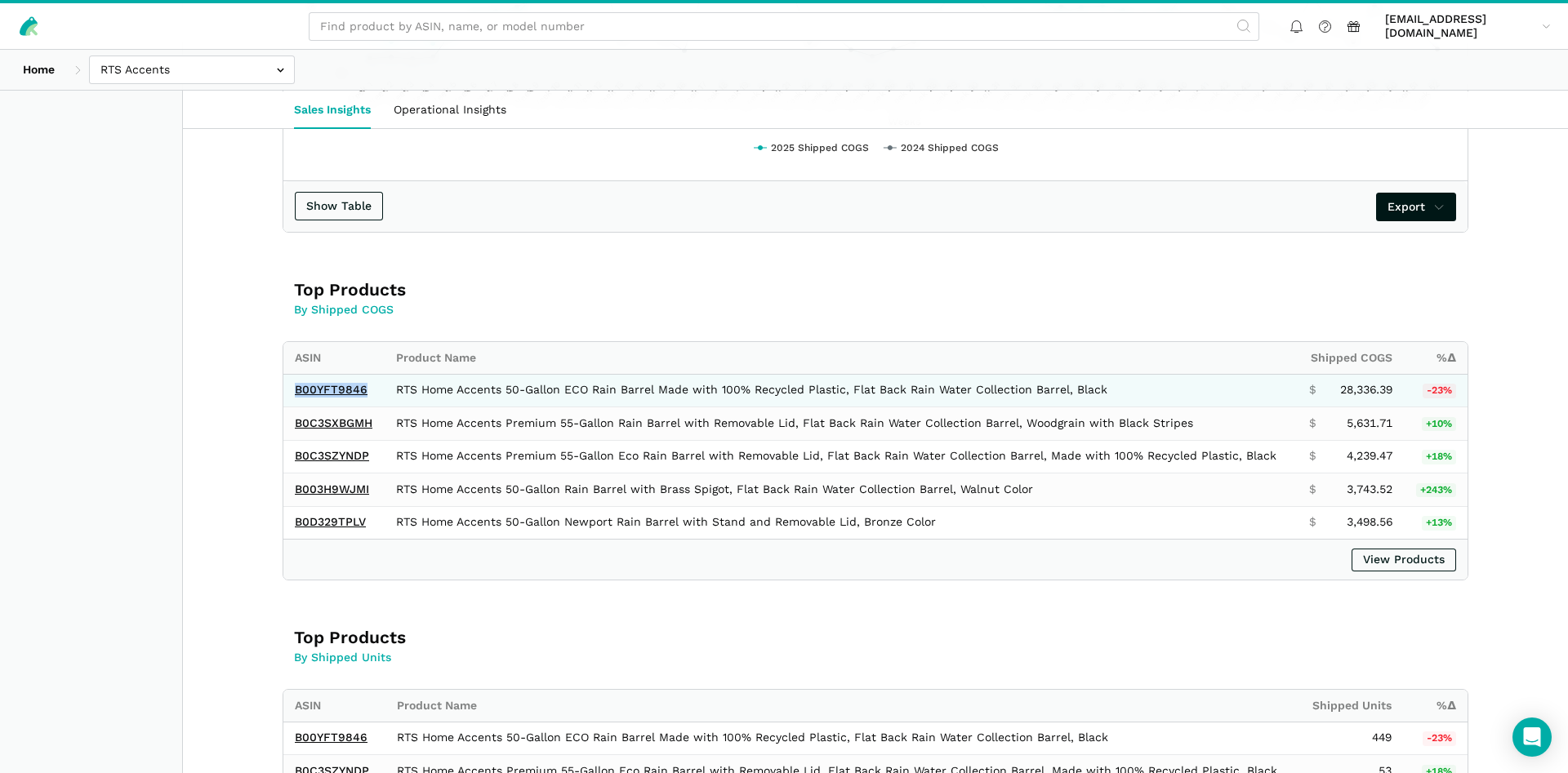
drag, startPoint x: 370, startPoint y: 392, endPoint x: 285, endPoint y: 388, distance: 85.1
click at [285, 388] on td "B00YFT9846" at bounding box center [334, 390] width 102 height 34
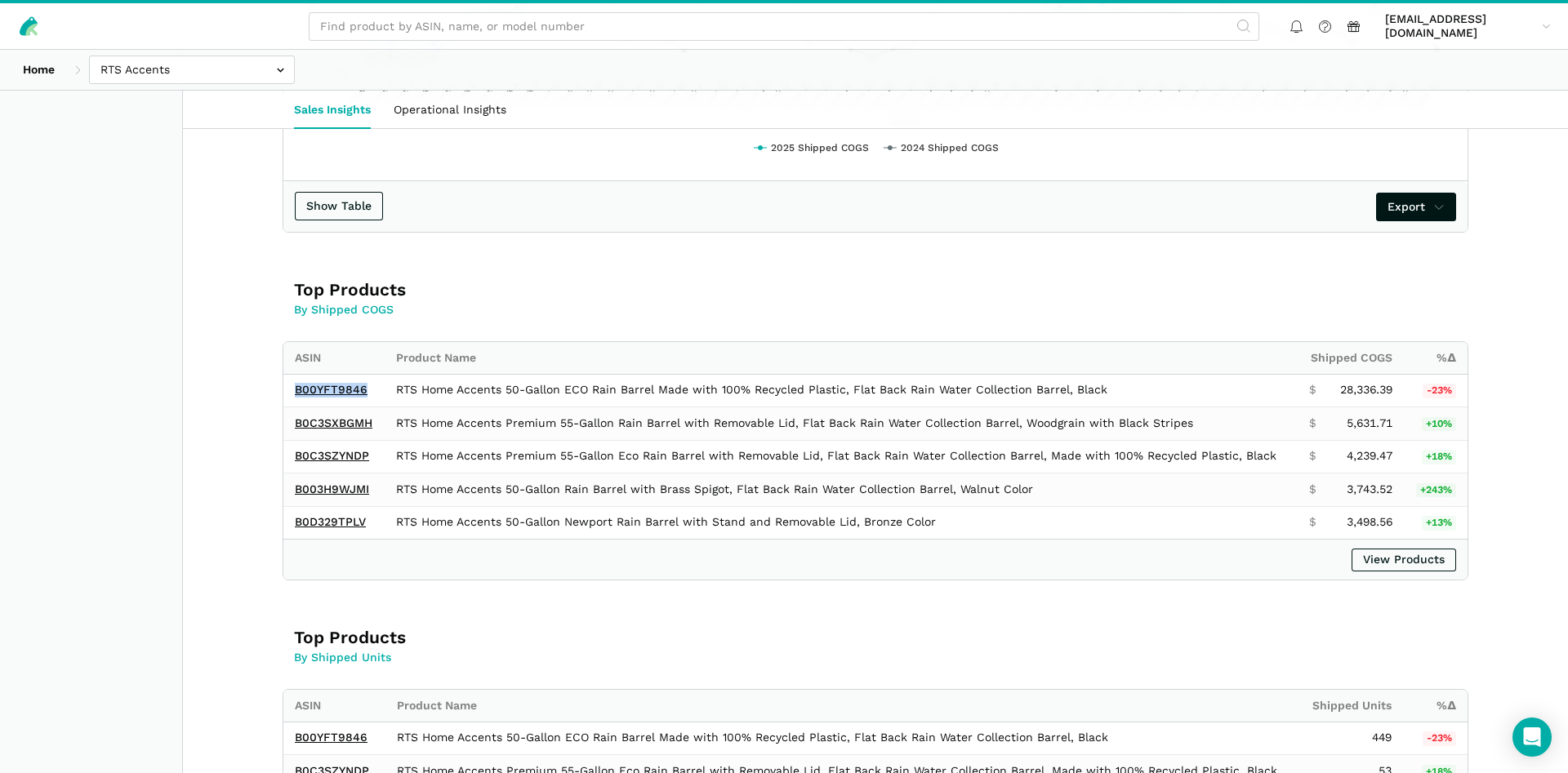
copy link "B00YFT9846"
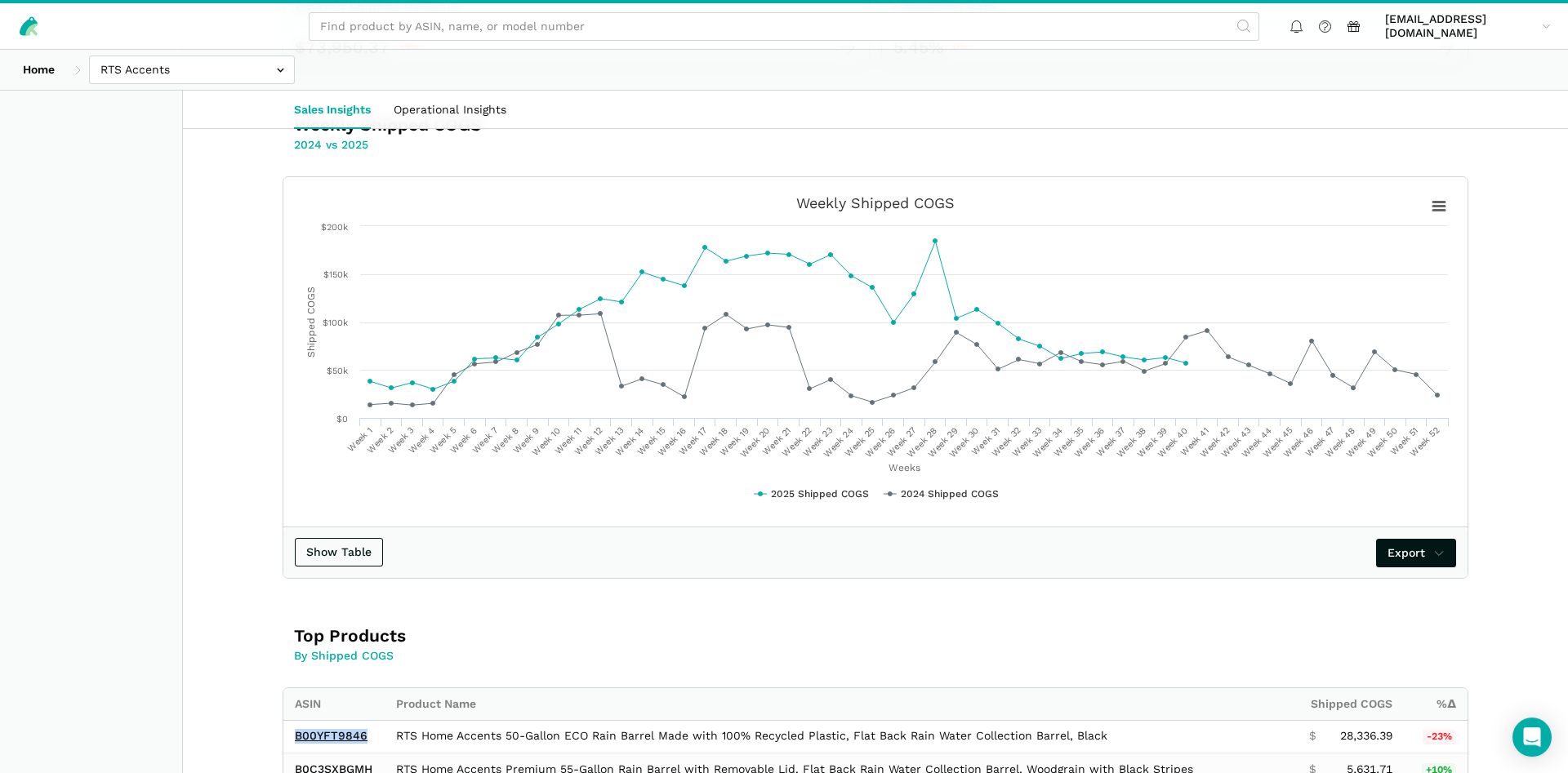
scroll to position [417, 0]
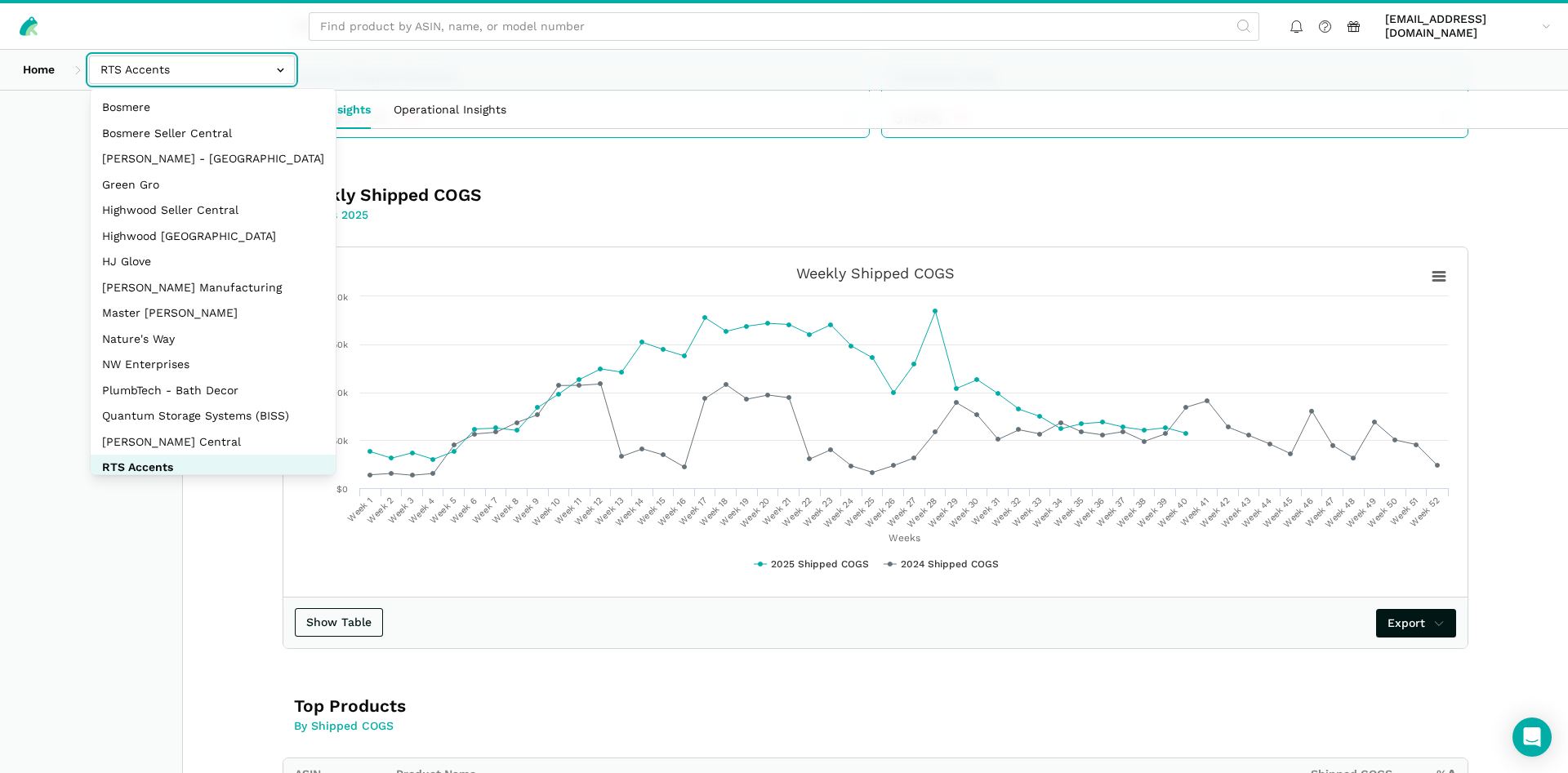
click at [164, 74] on input "text" at bounding box center [191, 69] width 206 height 28
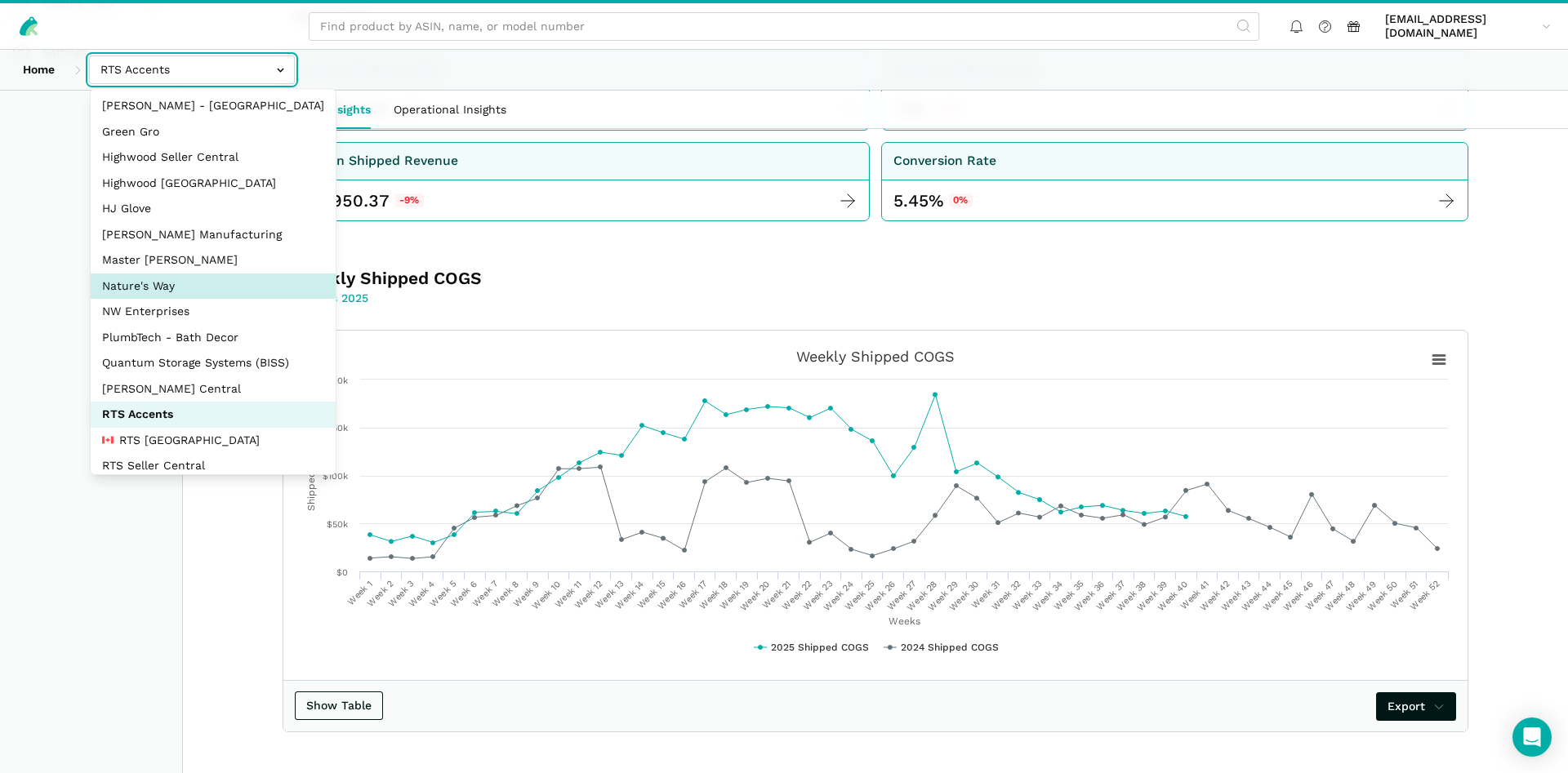
scroll to position [78, 0]
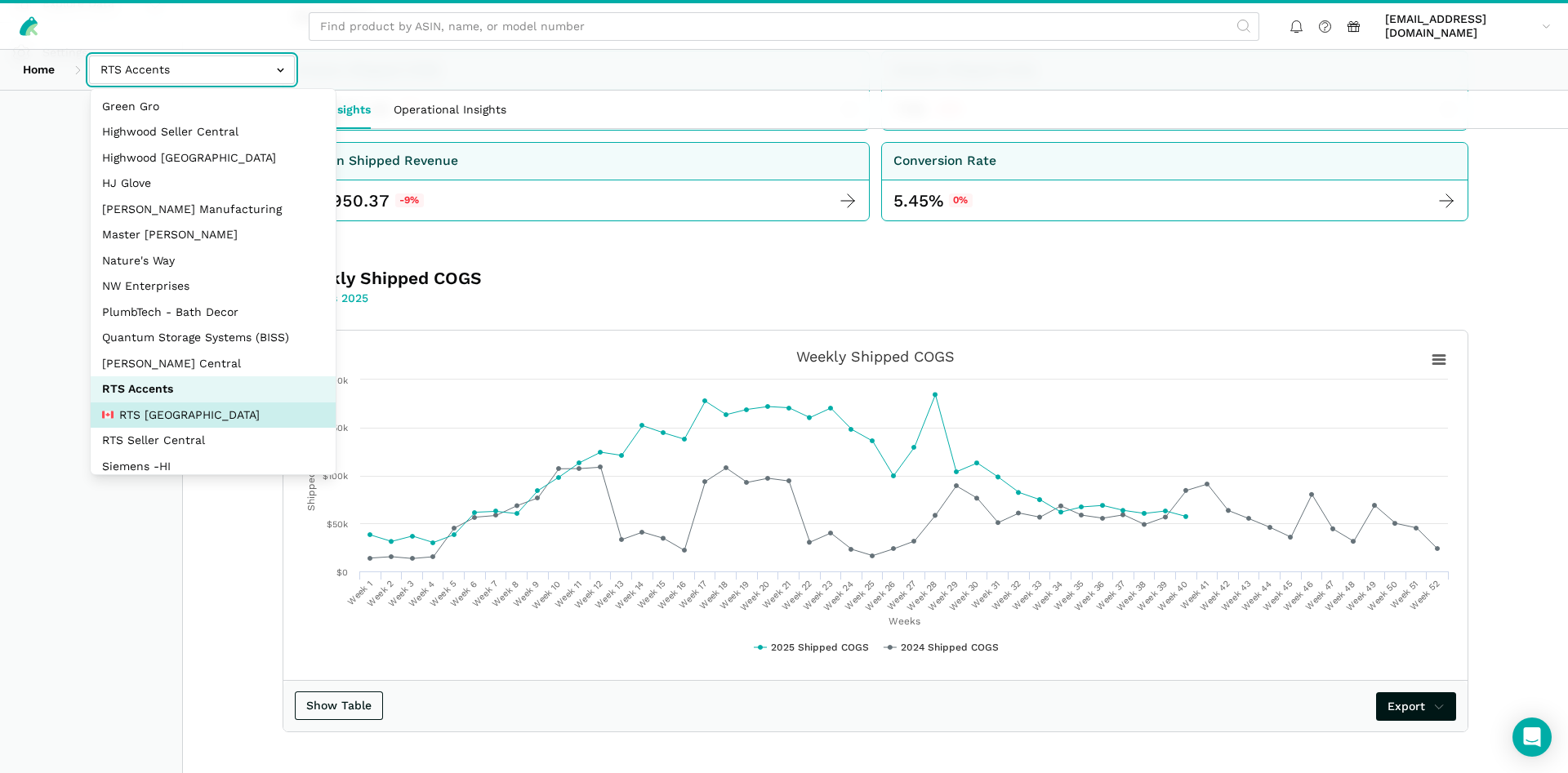
select select "pnjjhdDqPVj5aAaTPiCgBAEB"
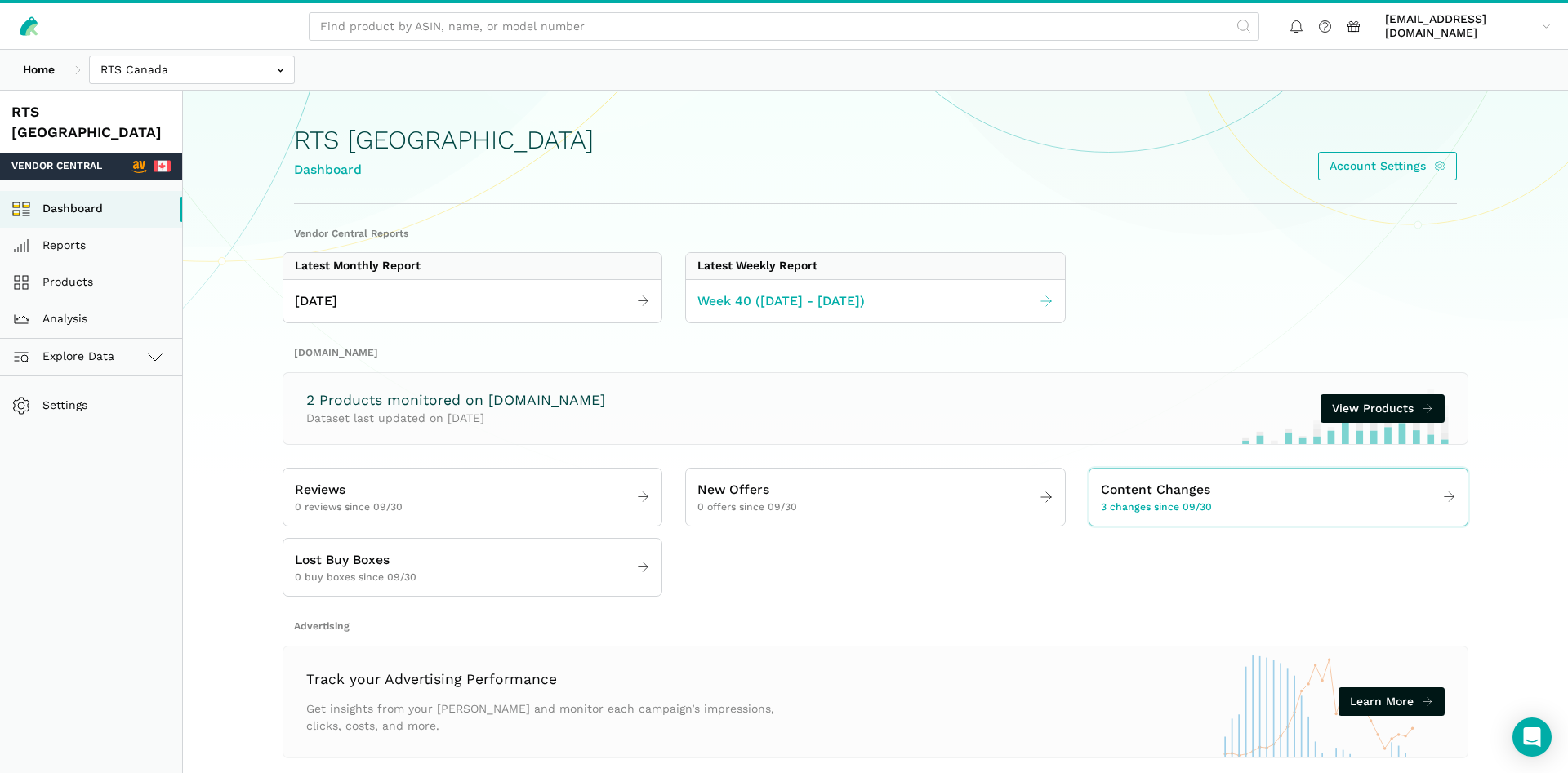
click at [825, 298] on span "Week 40 ([DATE] - [DATE])" at bounding box center [781, 302] width 167 height 21
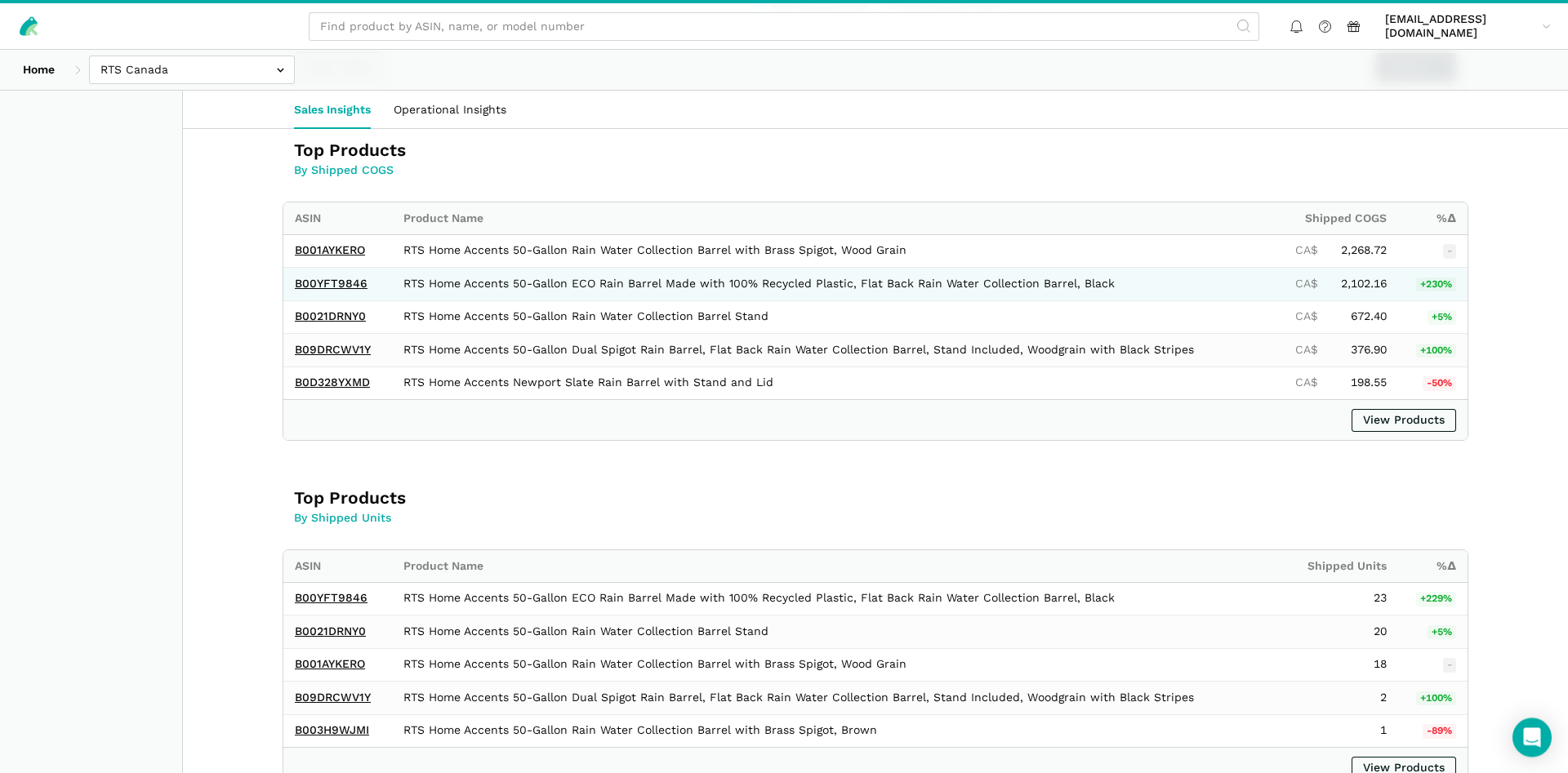
scroll to position [999, 0]
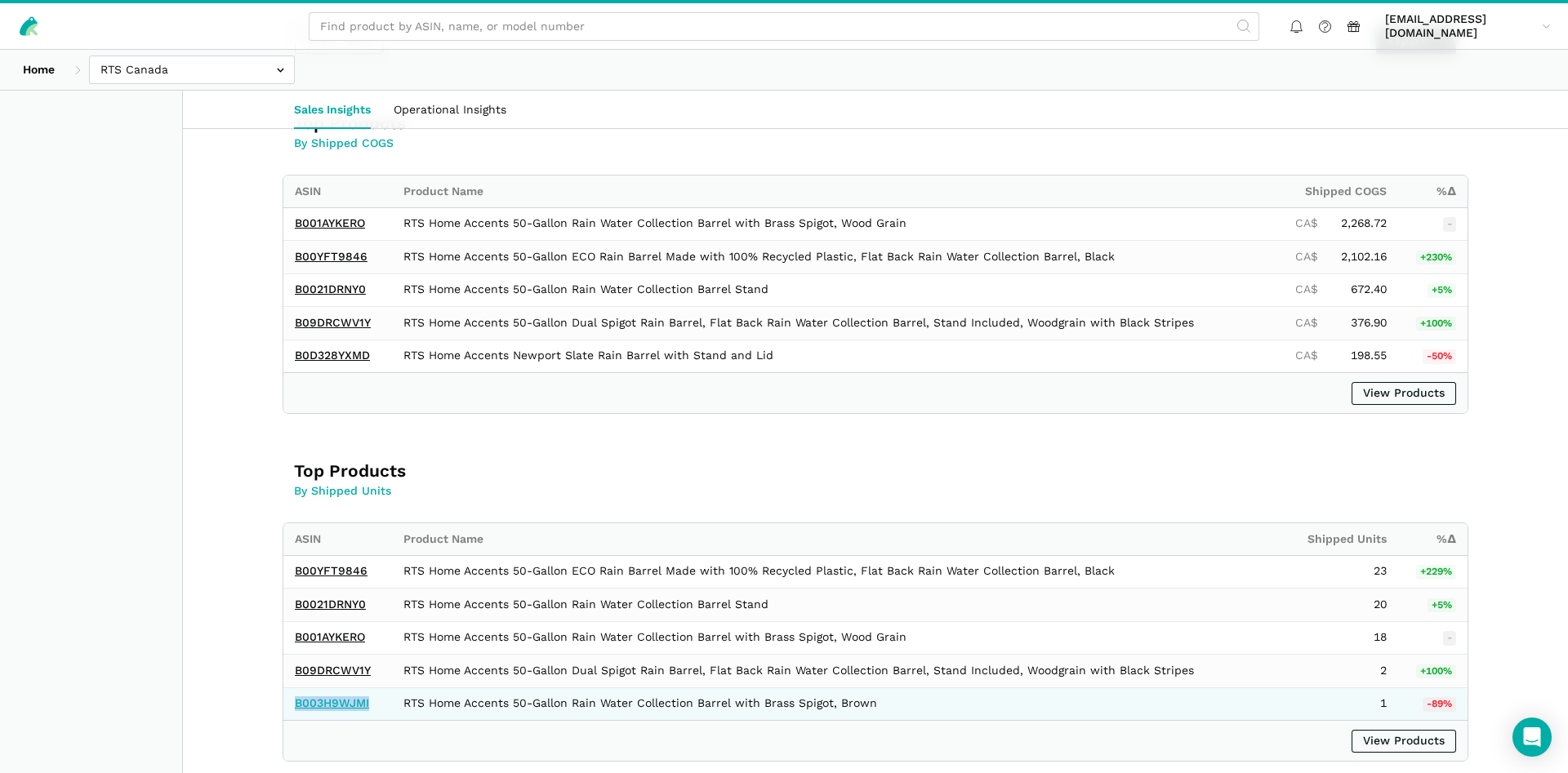
drag, startPoint x: 372, startPoint y: 711, endPoint x: 296, endPoint y: 704, distance: 76.3
click at [296, 704] on td "B003H9WJMI" at bounding box center [338, 704] width 108 height 33
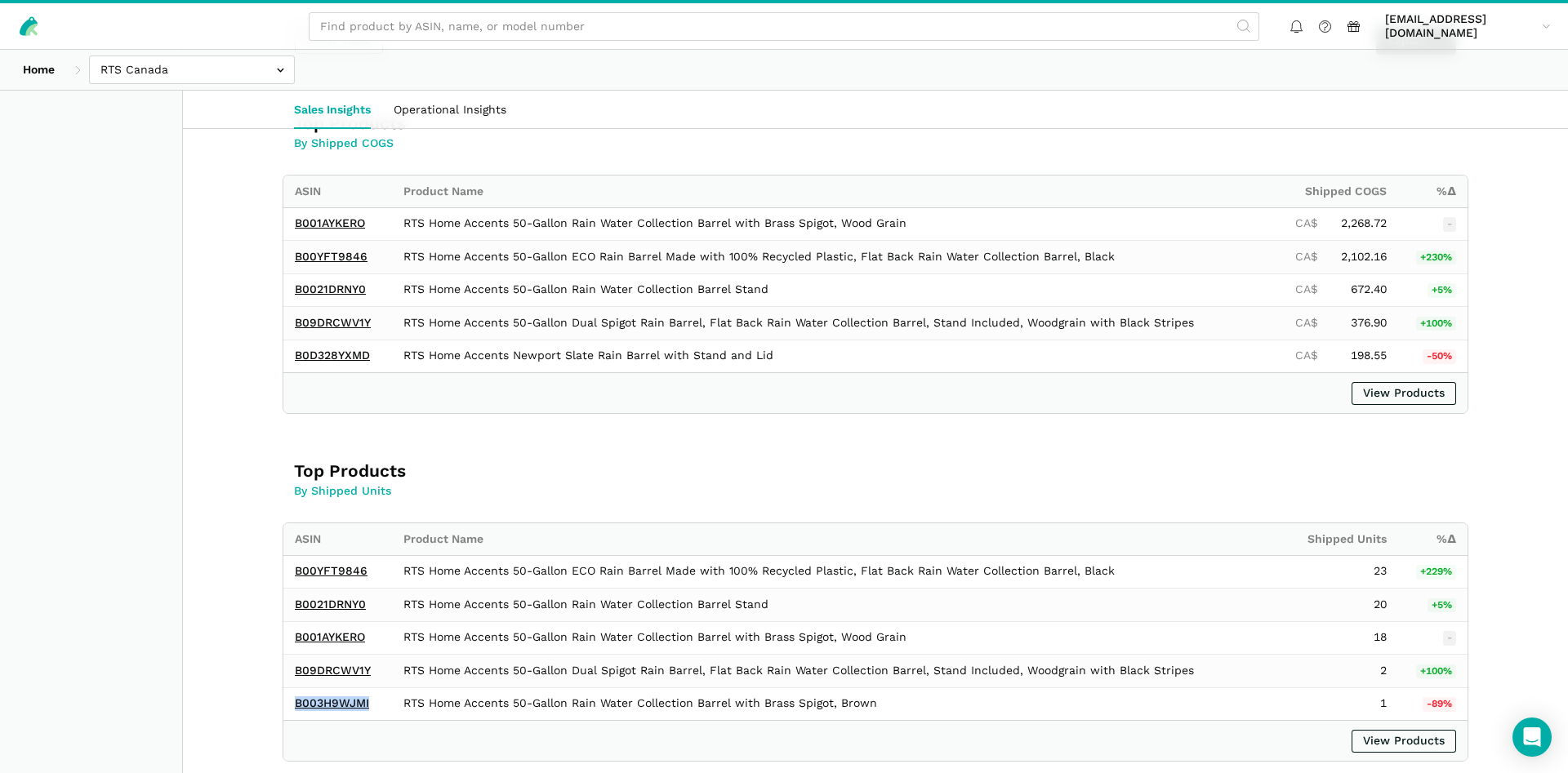
copy link "B003H9WJMI"
